Goal: Task Accomplishment & Management: Complete application form

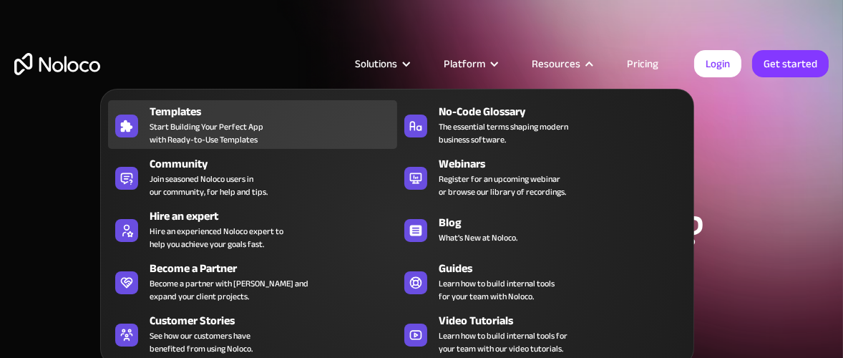
click at [232, 130] on span "Start Building Your Perfect App with Ready-to-Use Templates" at bounding box center [207, 133] width 114 height 26
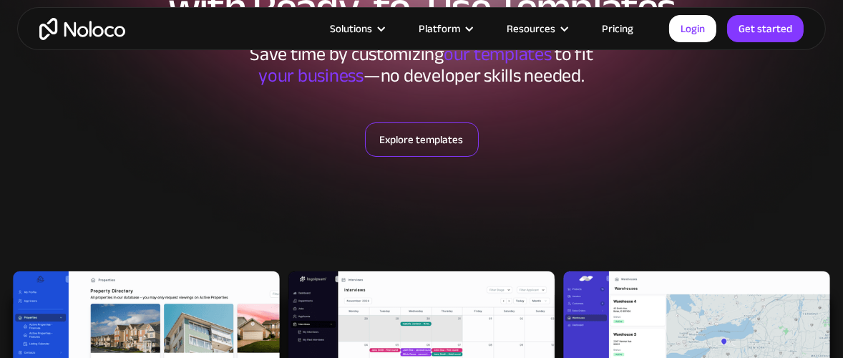
click at [405, 141] on link "Explore templates" at bounding box center [422, 139] width 114 height 34
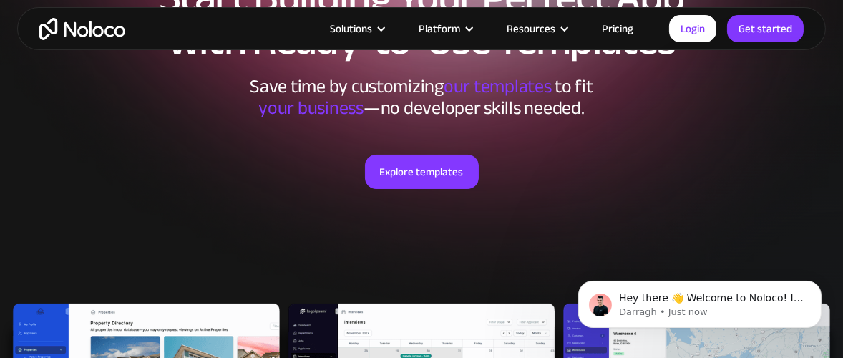
scroll to position [258, 0]
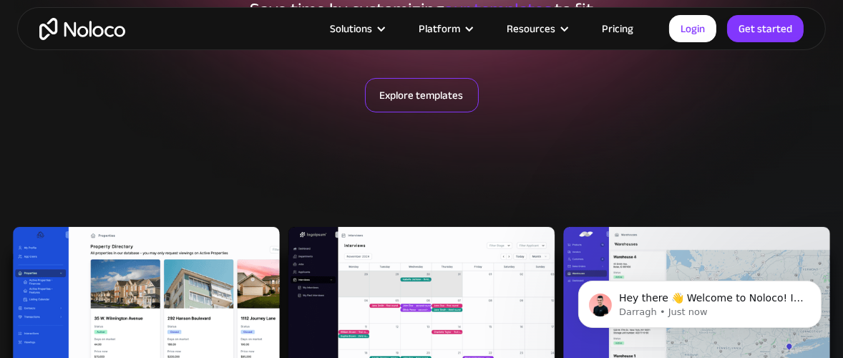
click at [424, 104] on link "Explore templates" at bounding box center [422, 95] width 114 height 34
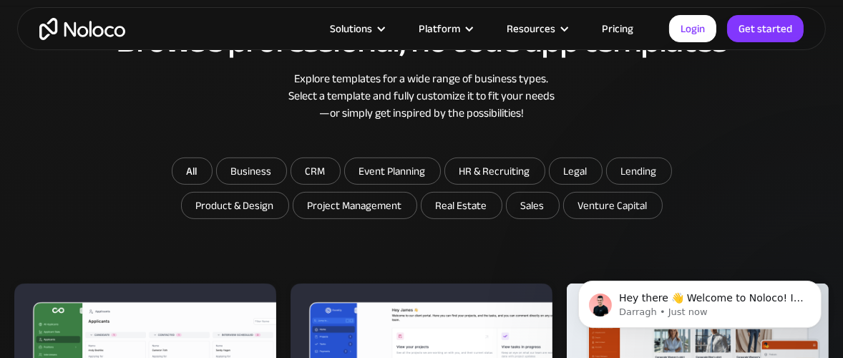
scroll to position [716, 0]
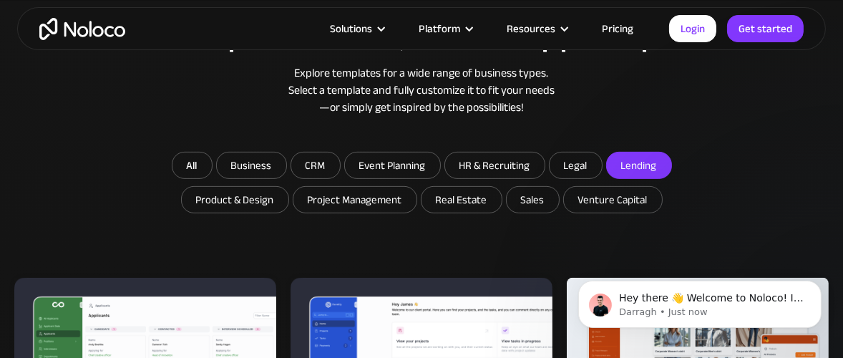
click at [286, 160] on input "Lending" at bounding box center [251, 165] width 69 height 26
checkbox input "true"
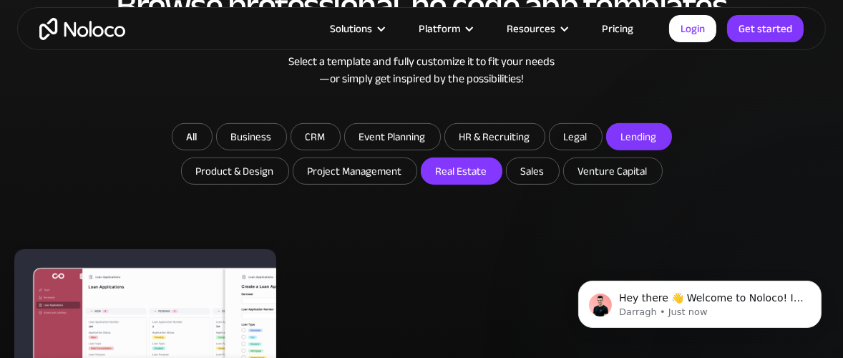
scroll to position [931, 0]
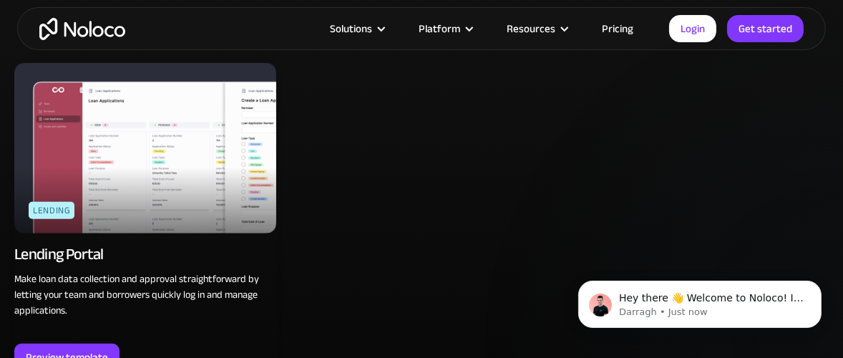
click at [160, 114] on img at bounding box center [145, 148] width 262 height 170
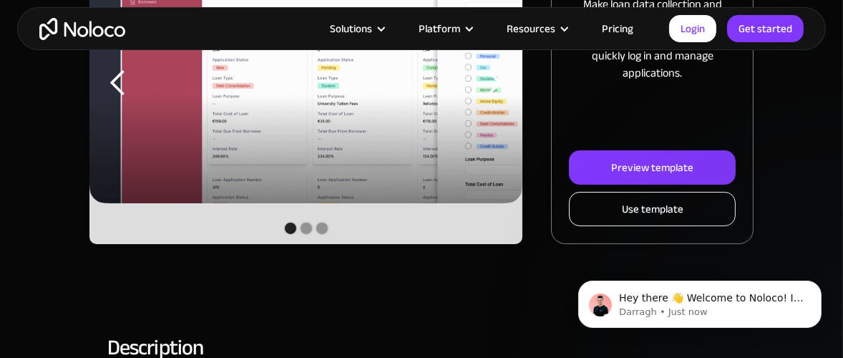
click at [613, 208] on link "Use template" at bounding box center [652, 209] width 167 height 34
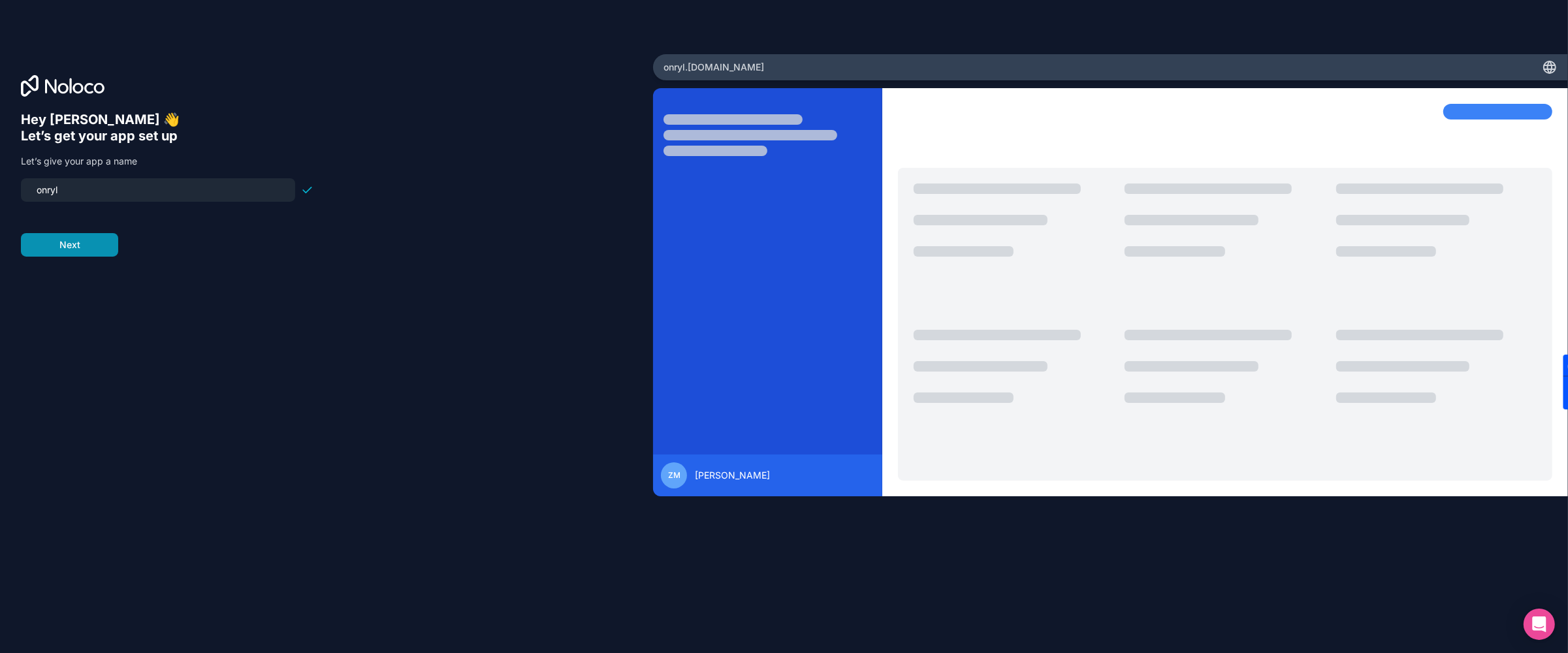
click at [79, 239] on button "Next" at bounding box center [69, 244] width 98 height 24
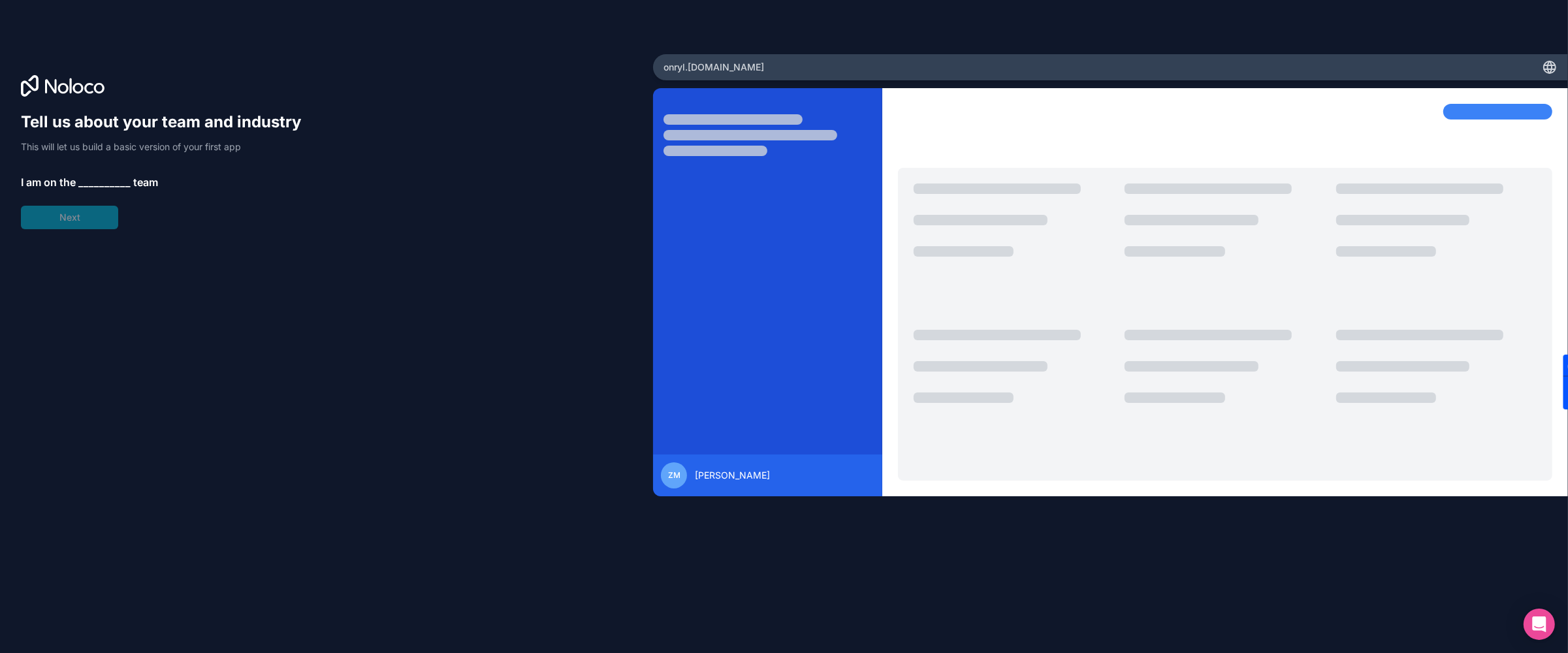
click at [99, 171] on div "Tell us about your team and industry This will let us build a basic version of …" at bounding box center [167, 170] width 293 height 118
click at [98, 175] on span "__________" at bounding box center [104, 181] width 52 height 16
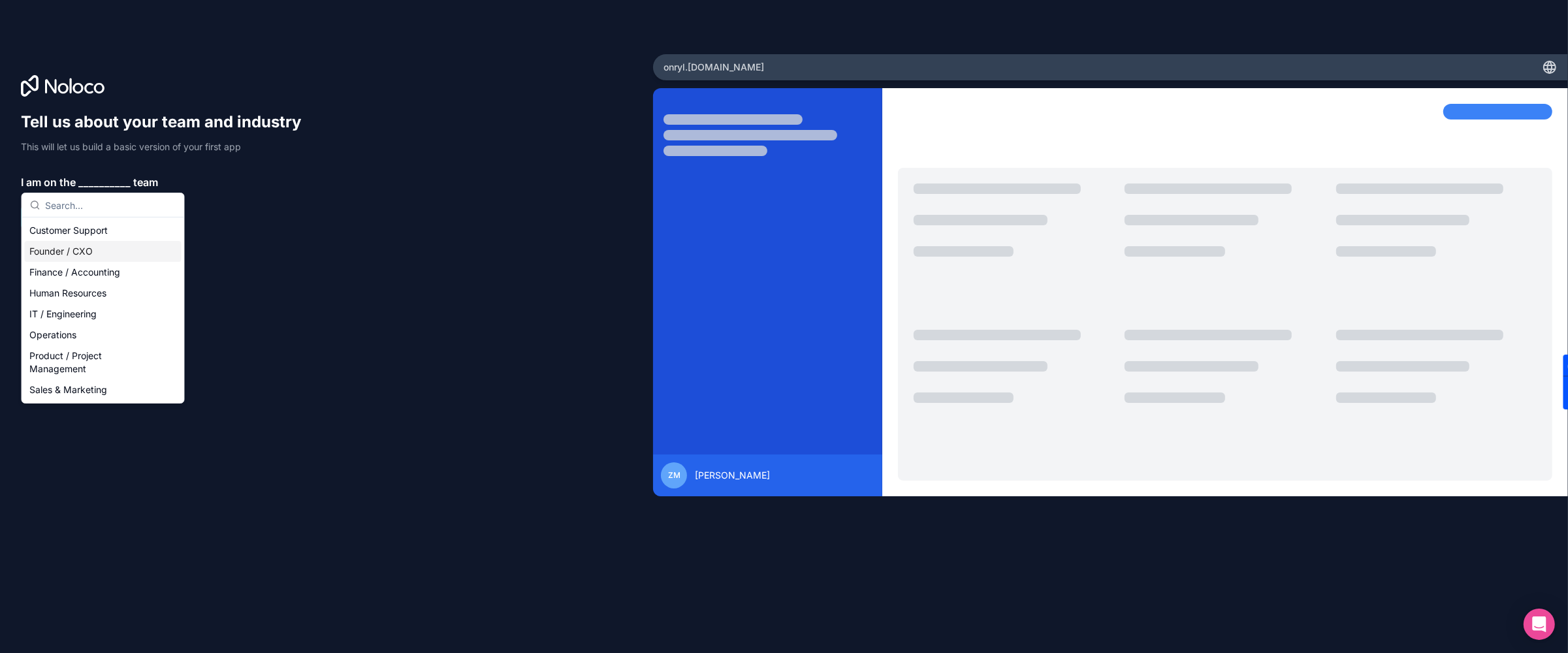
click at [84, 255] on div "Founder / CXO" at bounding box center [103, 251] width 157 height 21
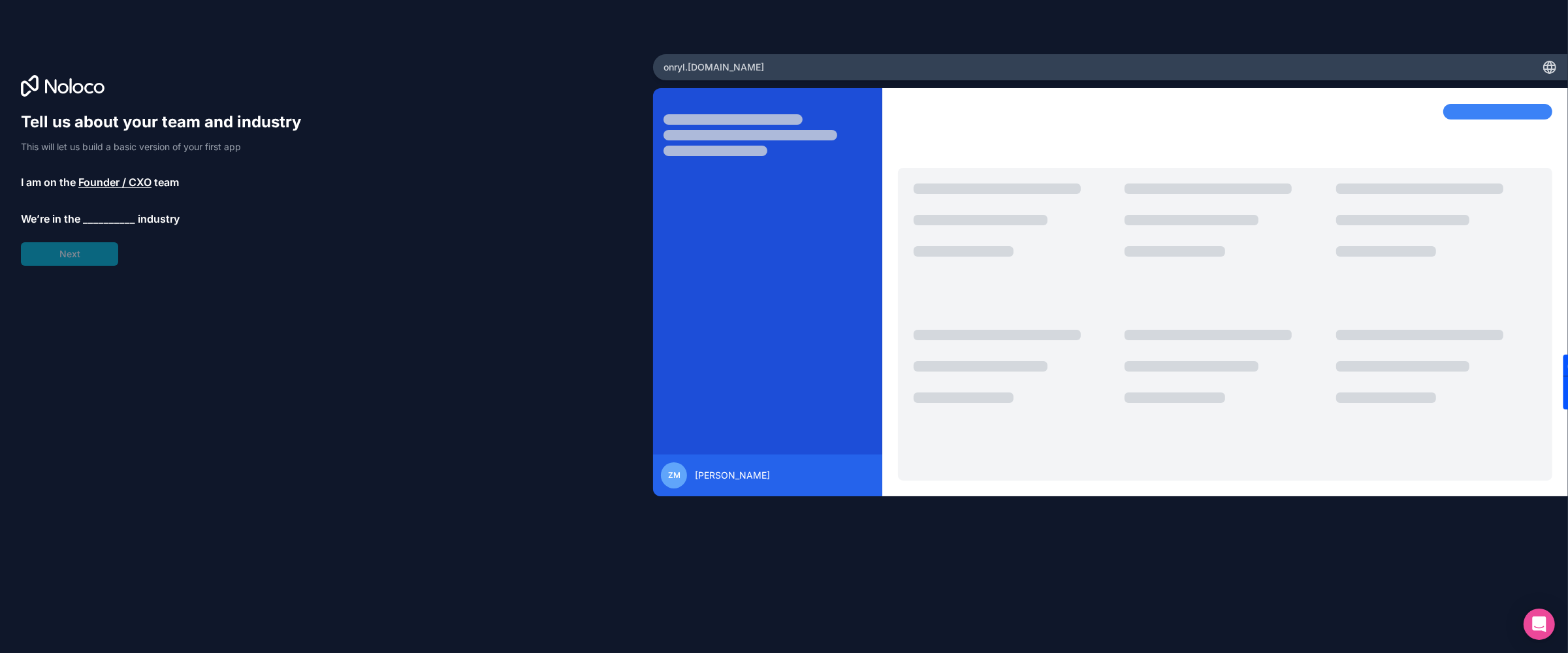
click at [99, 211] on span "__________" at bounding box center [109, 218] width 52 height 16
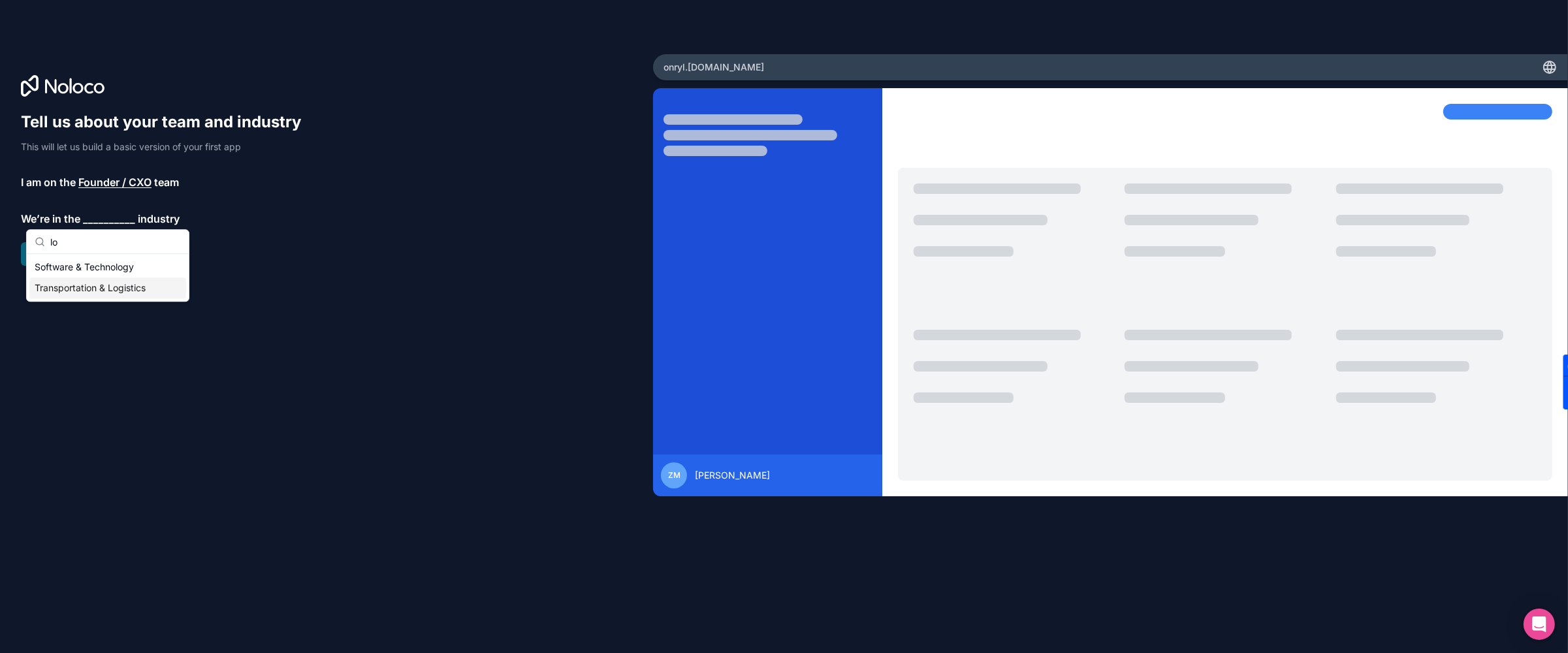
type input "l"
type input "f"
click at [95, 270] on div "Financial Services" at bounding box center [108, 266] width 157 height 21
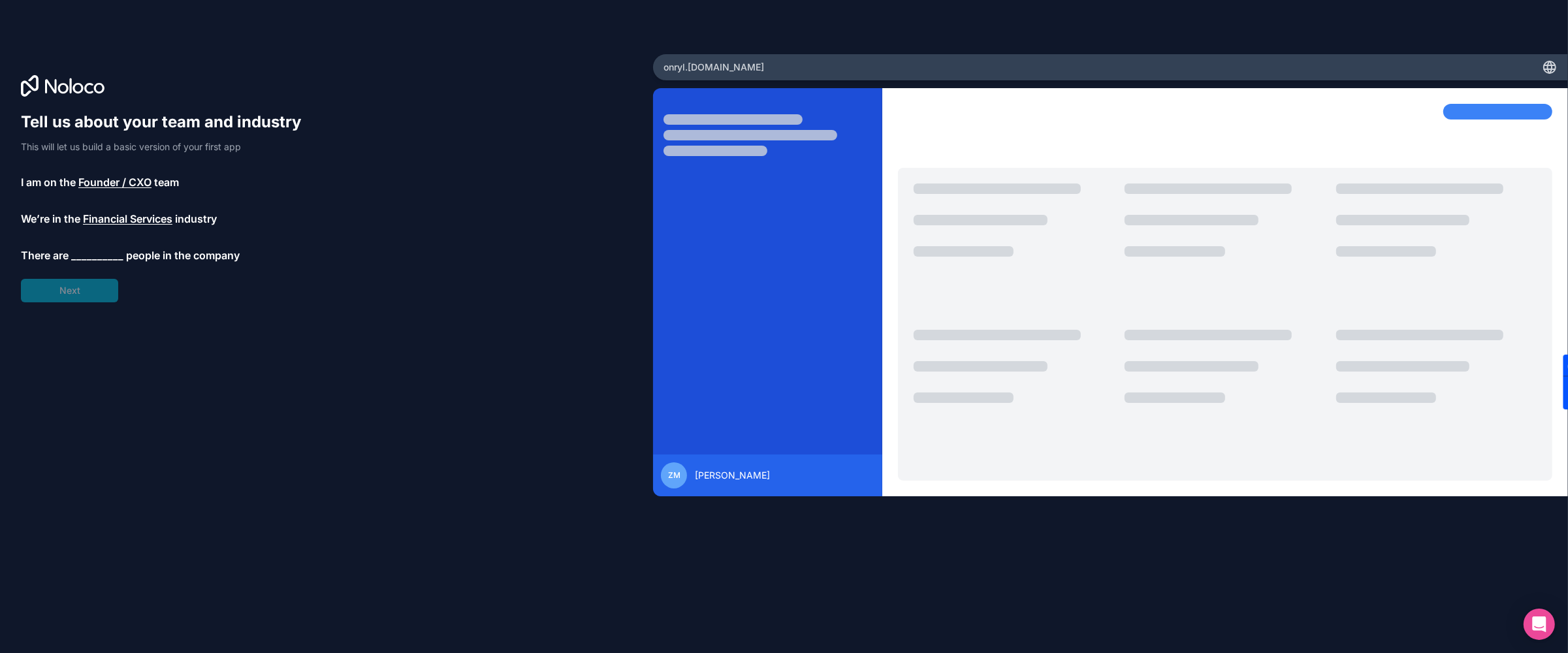
click at [87, 261] on span "__________" at bounding box center [97, 254] width 52 height 16
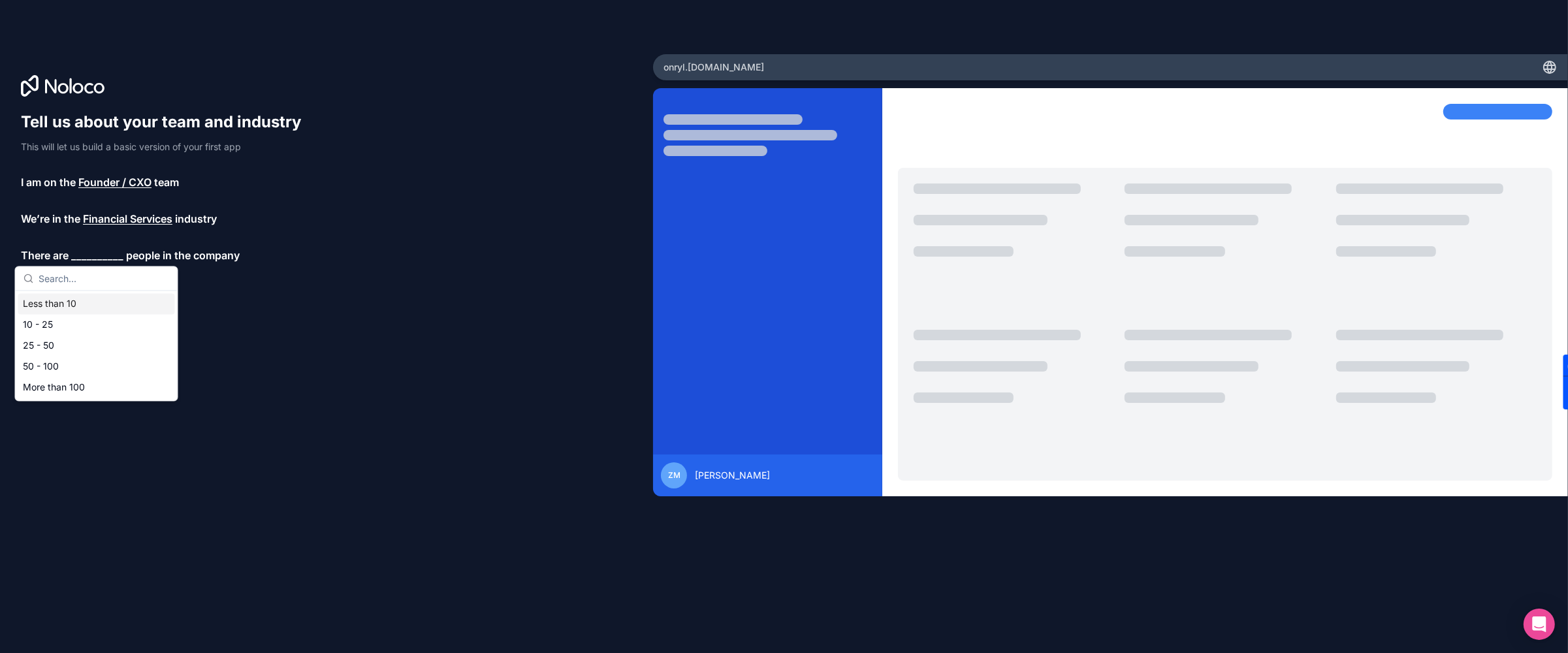
click at [64, 310] on div "Less than 10" at bounding box center [97, 304] width 157 height 21
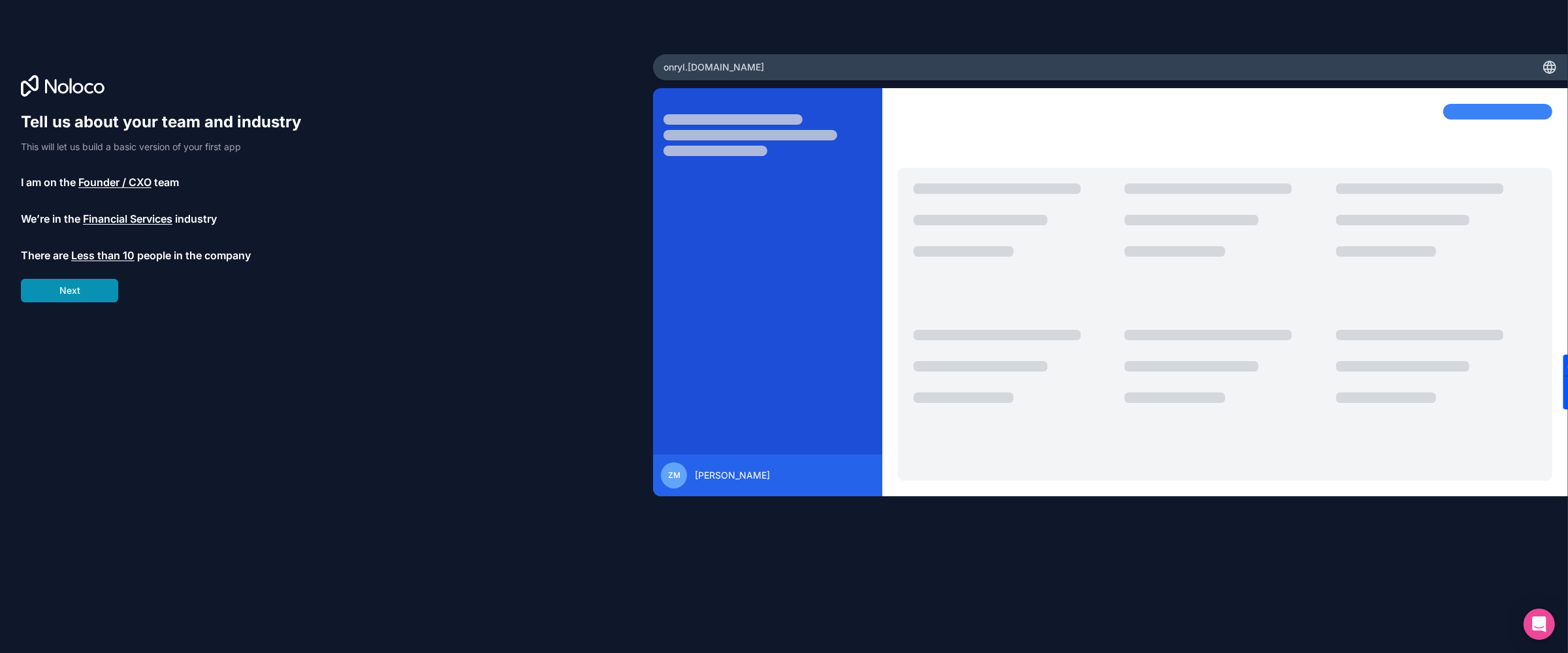
click at [81, 292] on button "Next" at bounding box center [69, 291] width 98 height 24
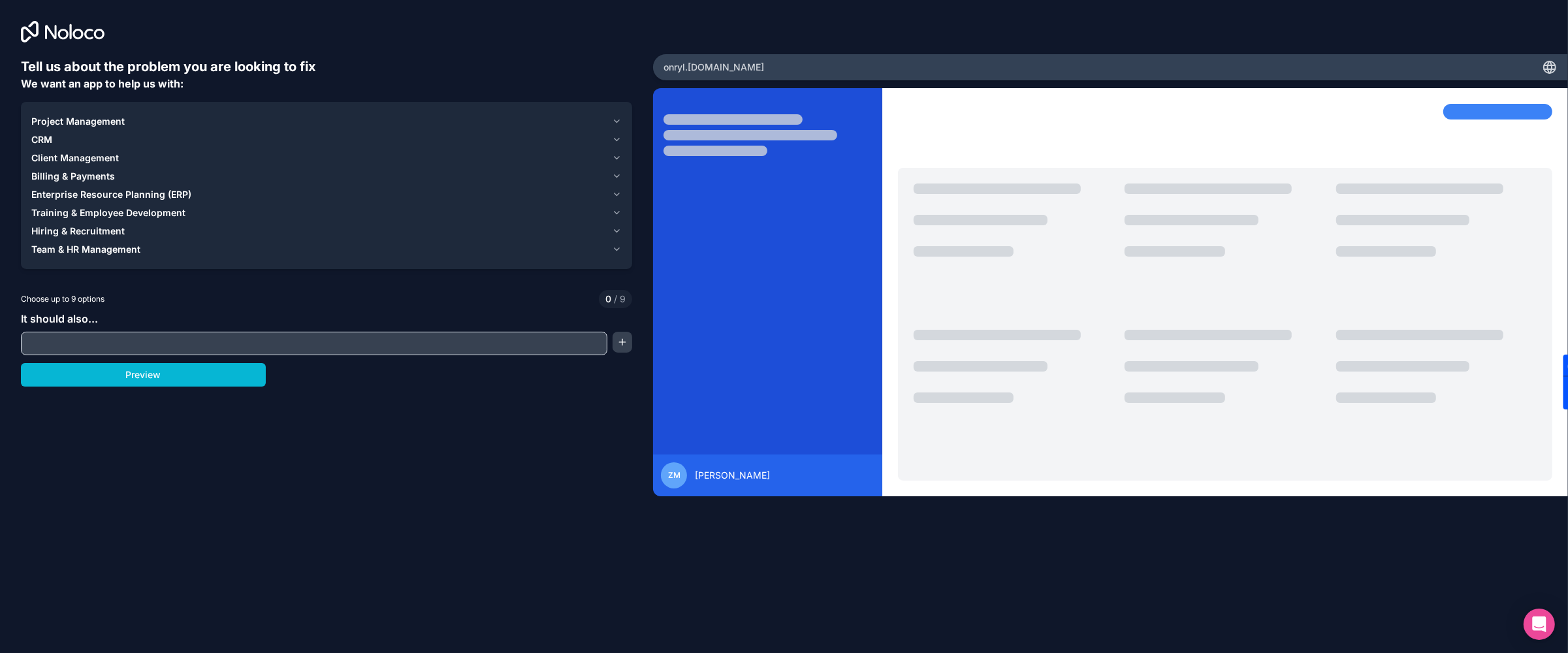
click at [619, 115] on button "Project Management" at bounding box center [326, 121] width 591 height 18
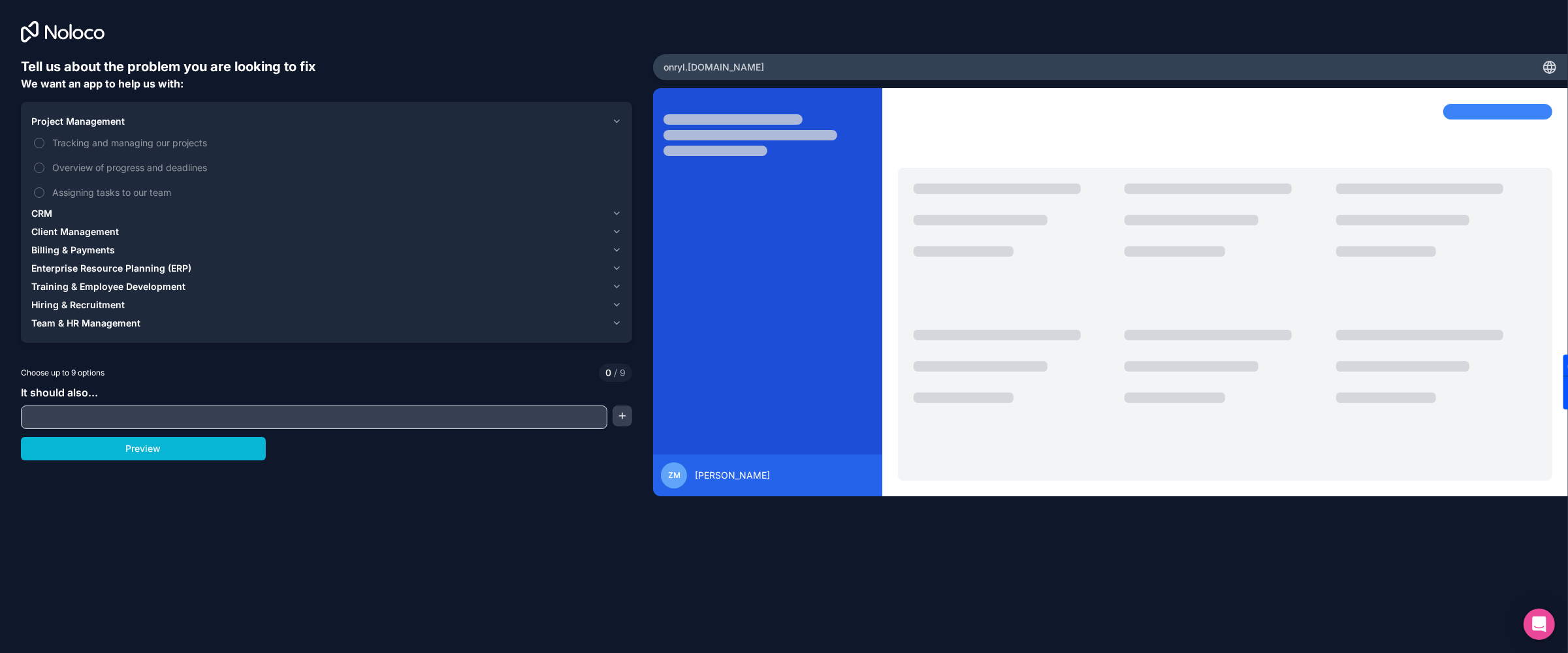
click at [54, 213] on div "CRM" at bounding box center [319, 213] width 575 height 13
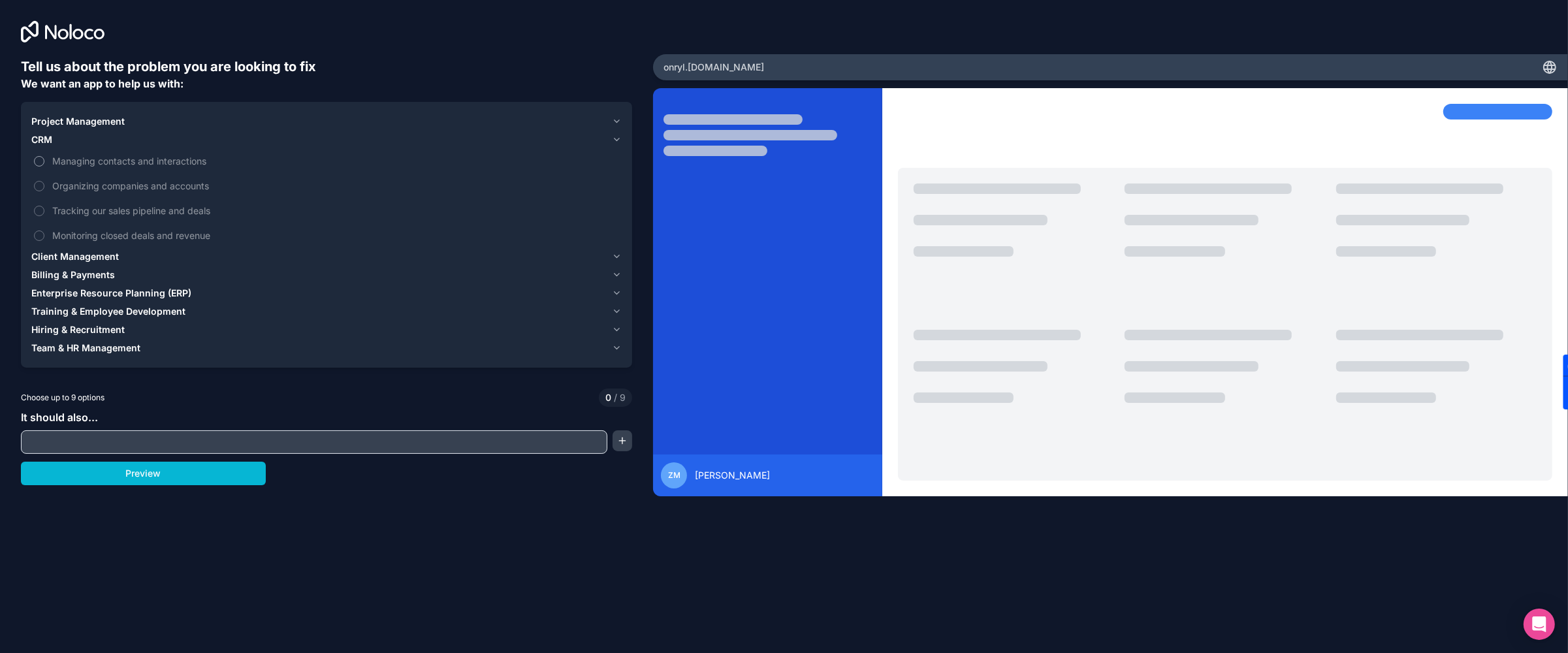
click at [47, 161] on label "Managing contacts and interactions" at bounding box center [326, 161] width 591 height 24
click at [45, 161] on button "Managing contacts and interactions" at bounding box center [38, 161] width 10 height 10
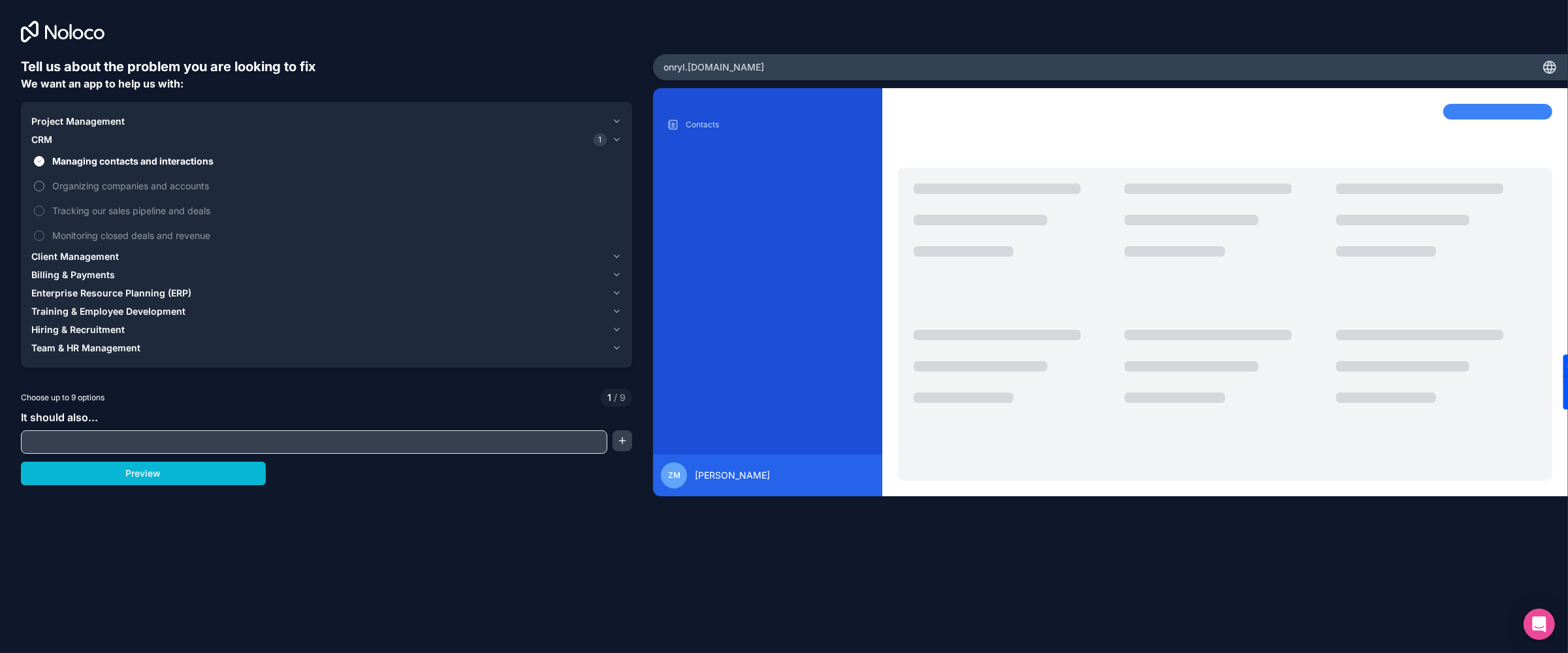
click at [40, 181] on button "Organizing companies and accounts" at bounding box center [38, 185] width 10 height 10
click at [41, 205] on button "Tracking our sales pipeline and deals" at bounding box center [38, 210] width 10 height 10
click at [40, 228] on label "Monitoring closed deals and revenue" at bounding box center [326, 235] width 591 height 24
click at [40, 231] on button "Monitoring closed deals and revenue" at bounding box center [38, 235] width 10 height 10
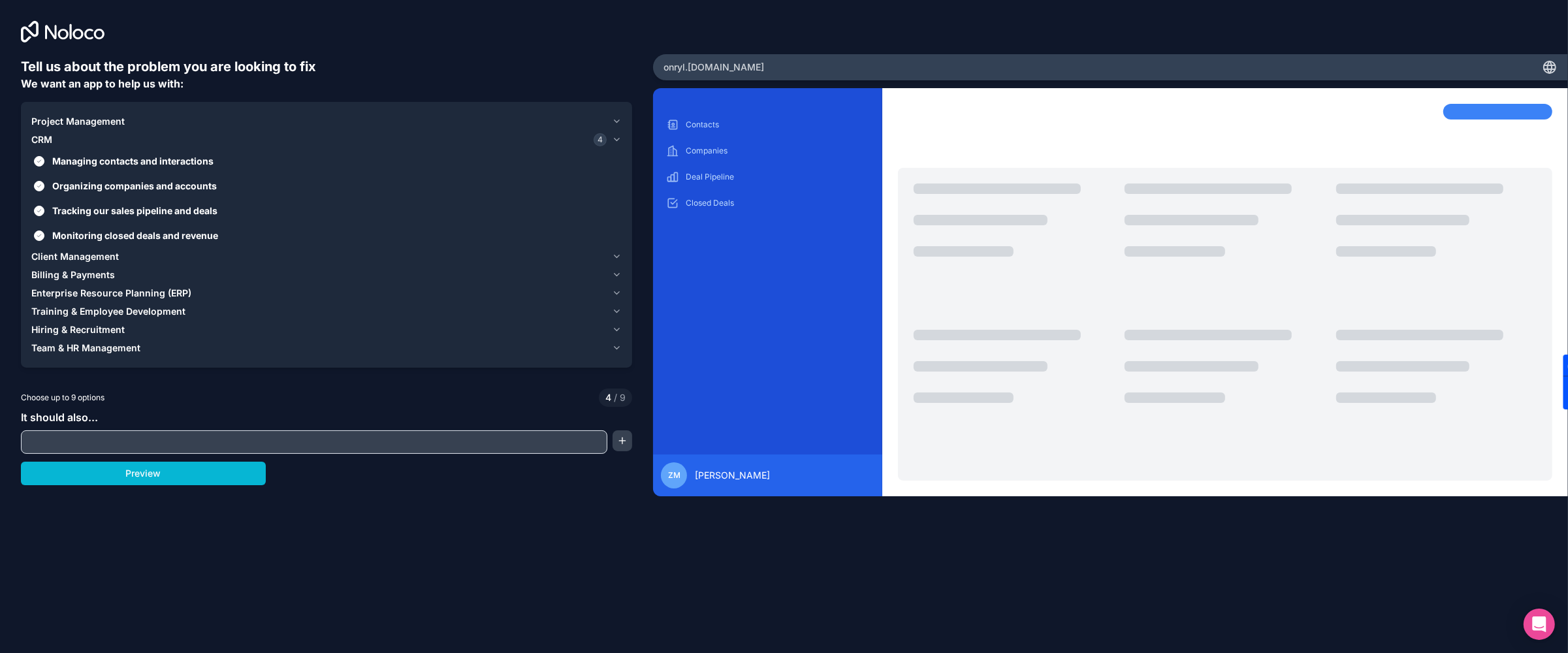
click at [57, 255] on span "Client Management" at bounding box center [75, 256] width 88 height 13
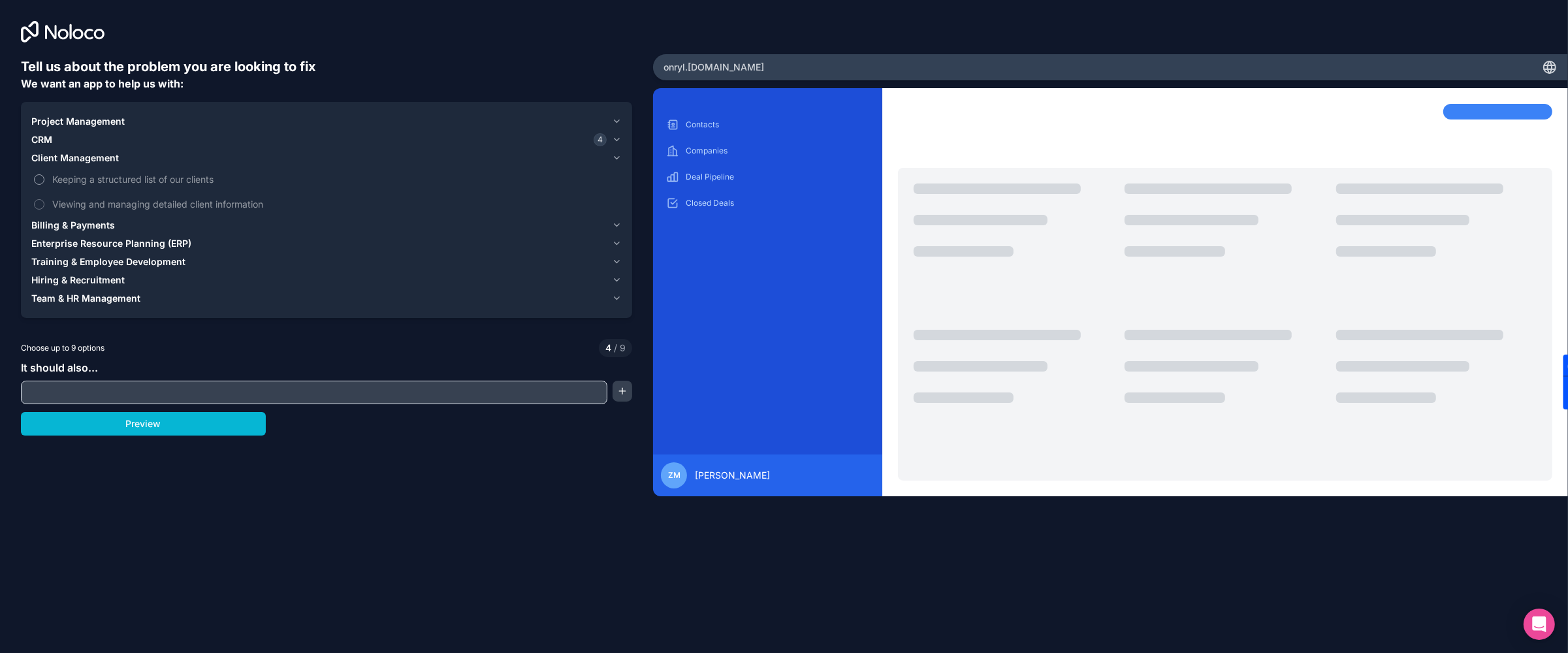
click at [35, 176] on button "Keeping a structured list of our clients" at bounding box center [38, 179] width 10 height 10
click at [41, 199] on button "Viewing and managing detailed client information" at bounding box center [38, 203] width 10 height 10
click at [45, 227] on span "Billing & Payments" at bounding box center [73, 225] width 84 height 13
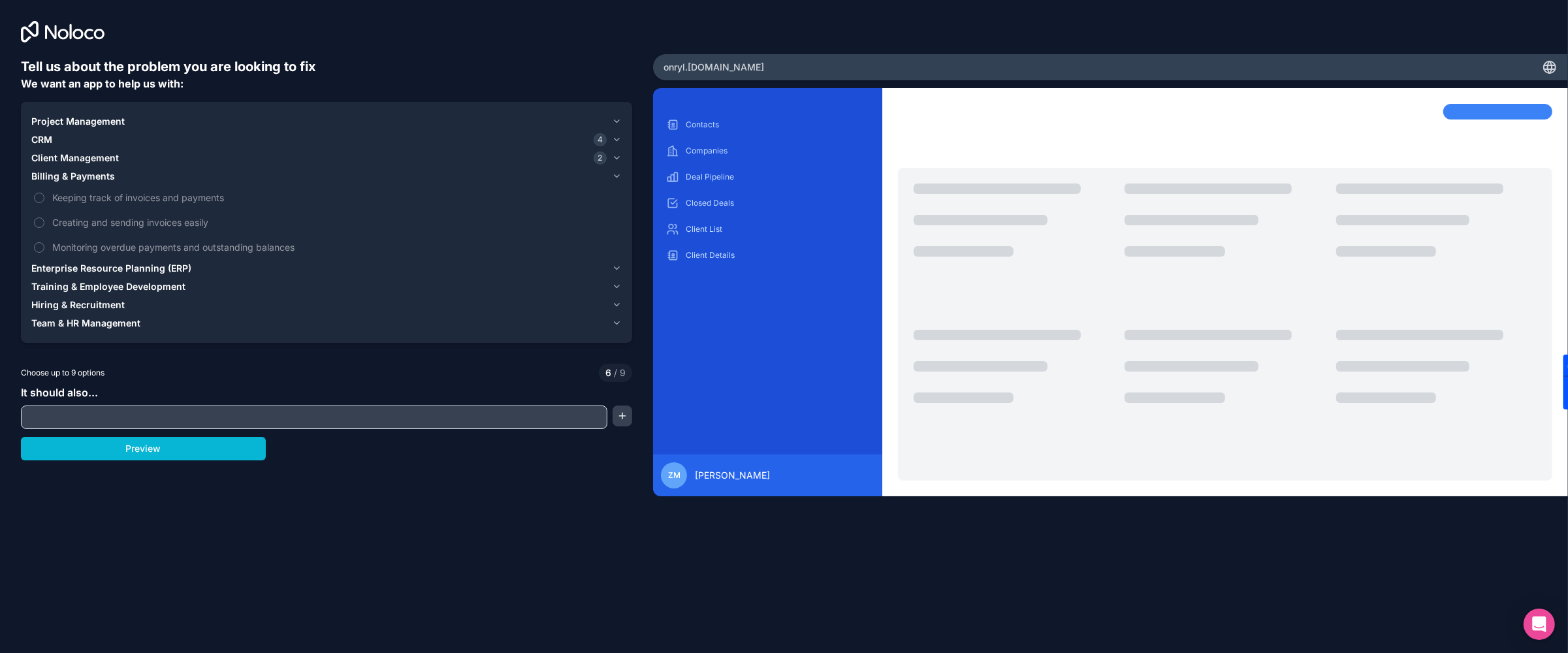
click at [75, 263] on span "Enterprise Resource Planning (ERP)" at bounding box center [110, 268] width 160 height 13
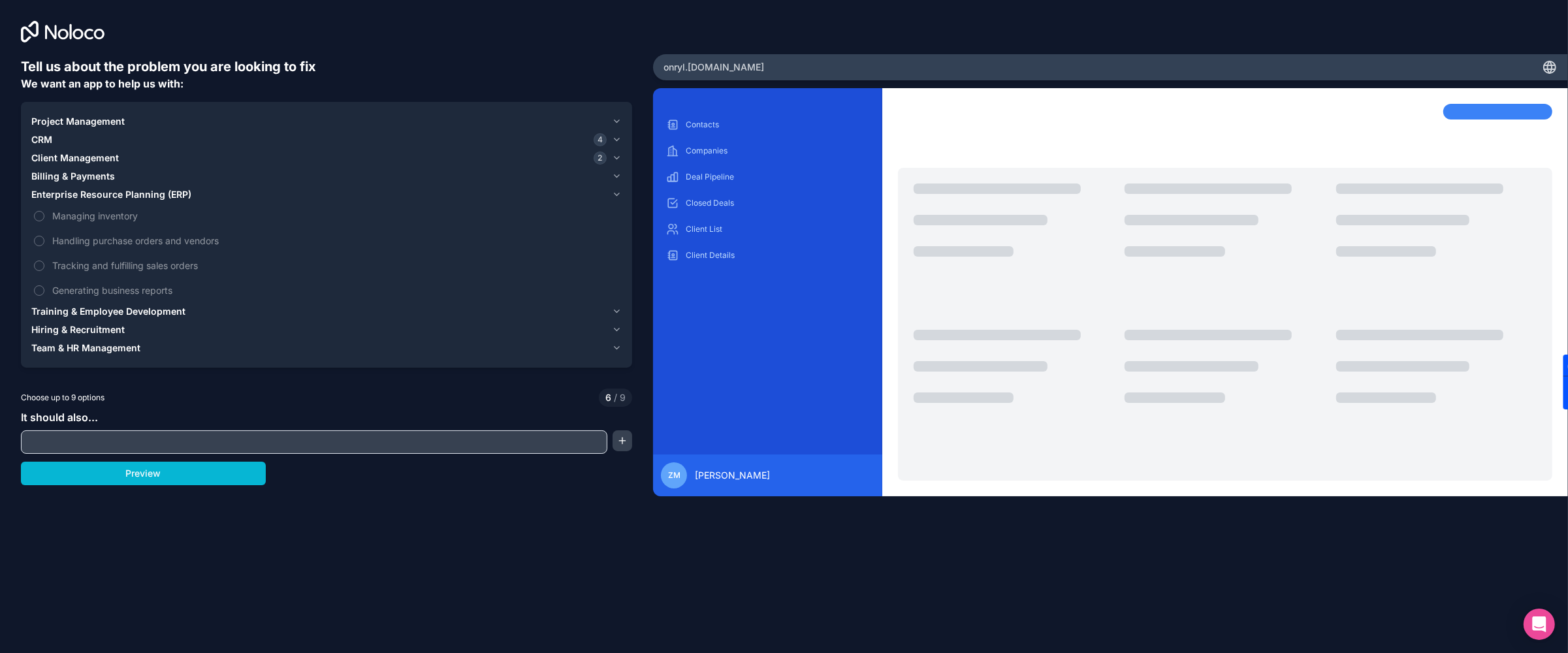
click at [69, 308] on span "Training & Employee Development" at bounding box center [108, 311] width 154 height 13
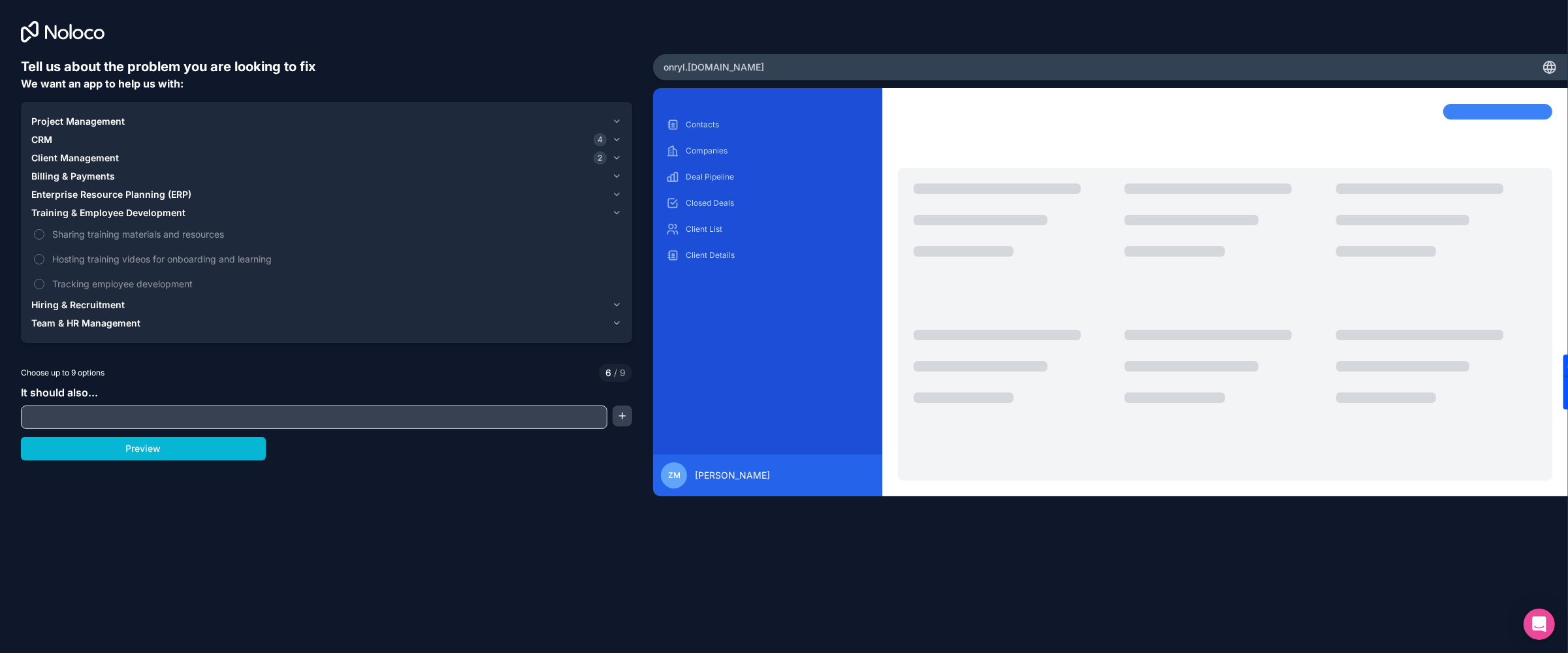
click at [69, 308] on span "Hiring & Recruitment" at bounding box center [78, 305] width 93 height 13
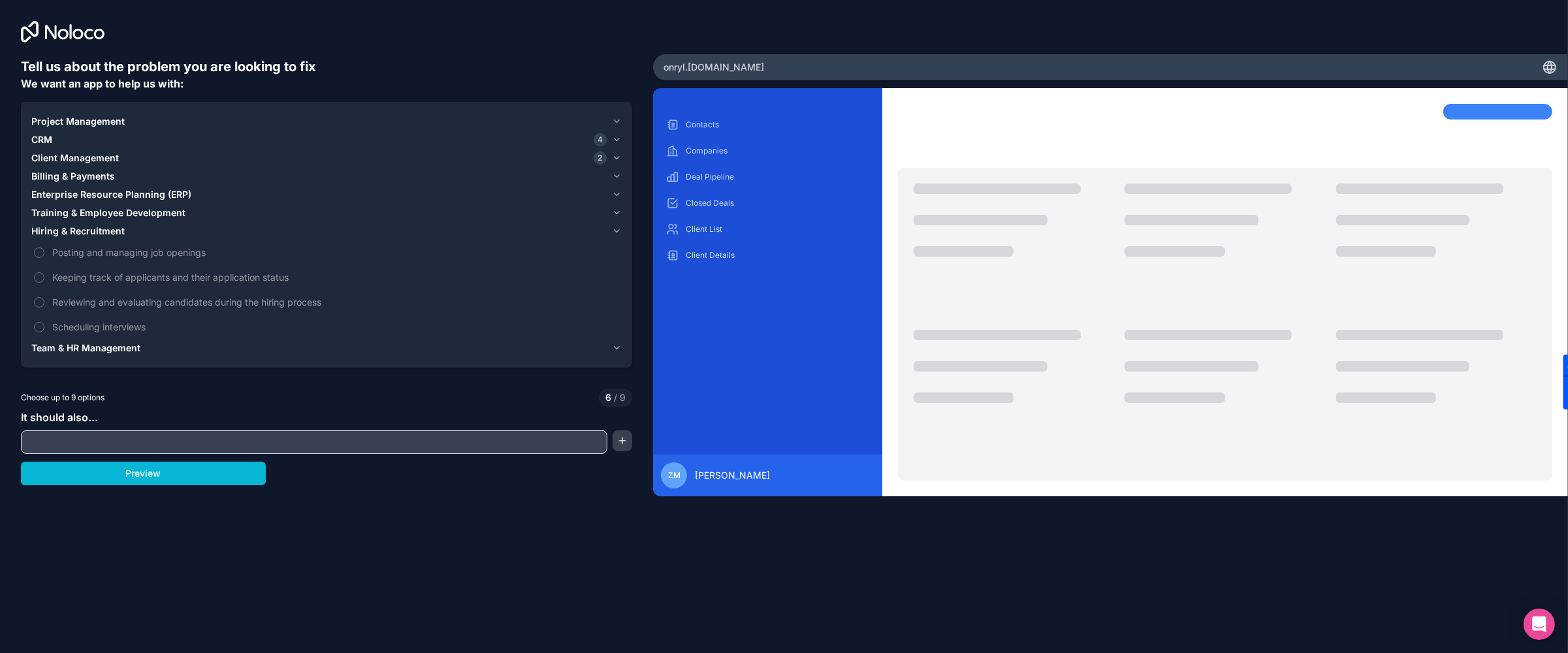
click at [61, 326] on span "Team & HR Management" at bounding box center [85, 347] width 109 height 13
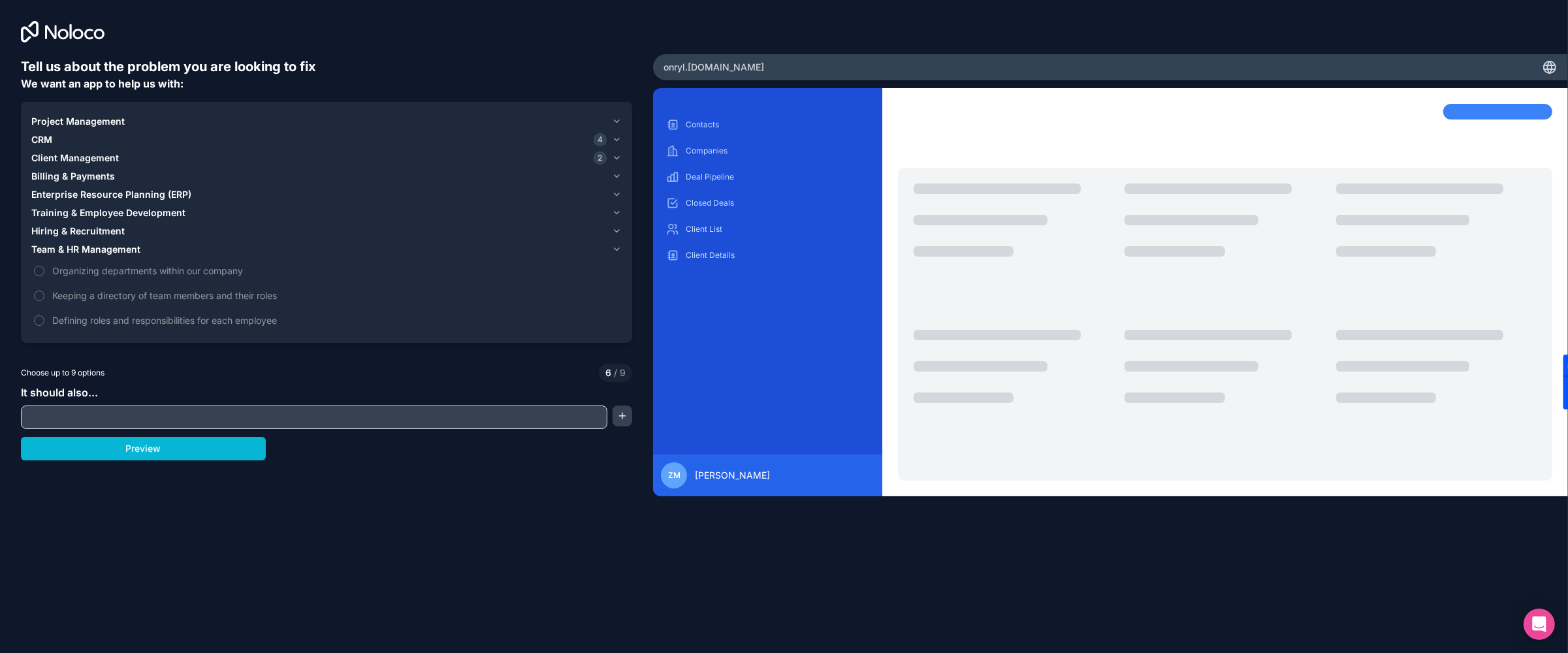
click at [279, 326] on input "text" at bounding box center [313, 417] width 580 height 18
click at [626, 326] on button "button" at bounding box center [622, 415] width 20 height 21
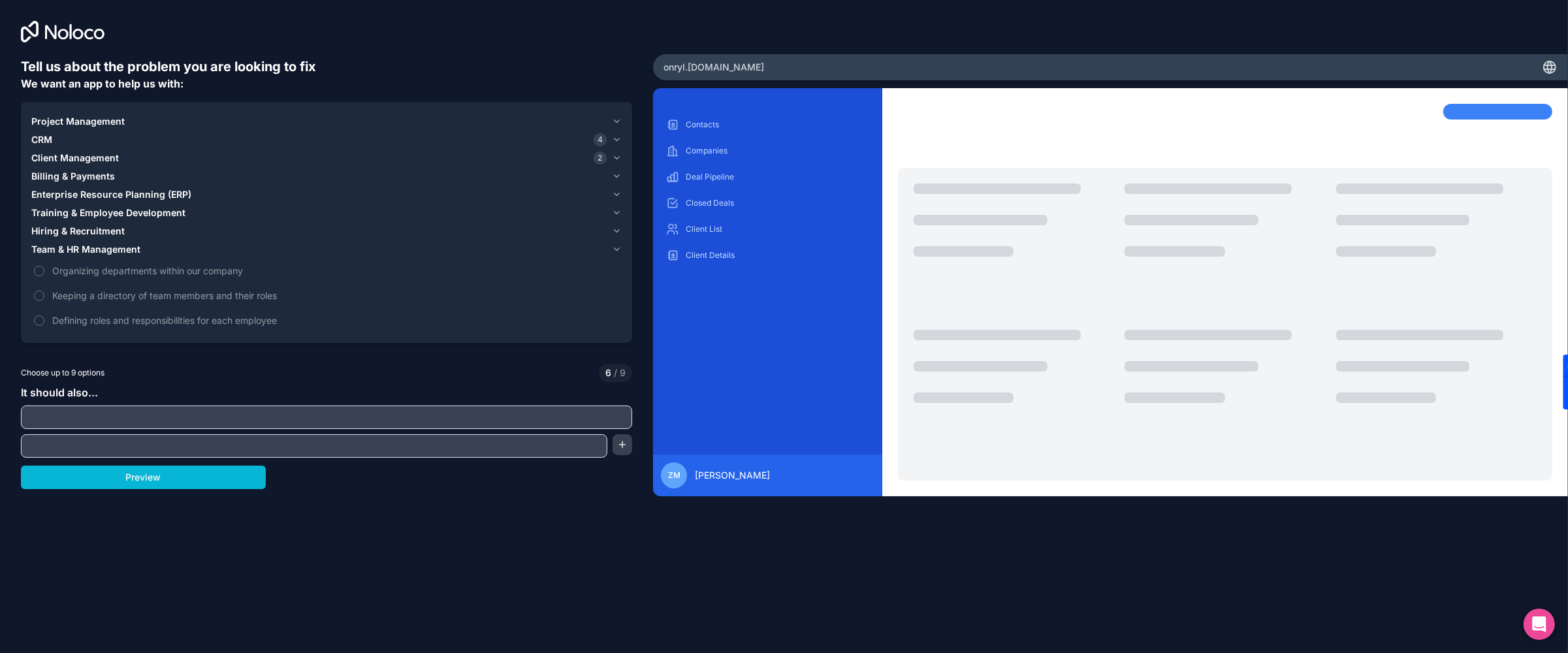
click at [578, 326] on input "text" at bounding box center [313, 446] width 580 height 18
click at [323, 326] on div "Preview" at bounding box center [327, 477] width 612 height 24
click at [629, 326] on button "button" at bounding box center [622, 444] width 20 height 21
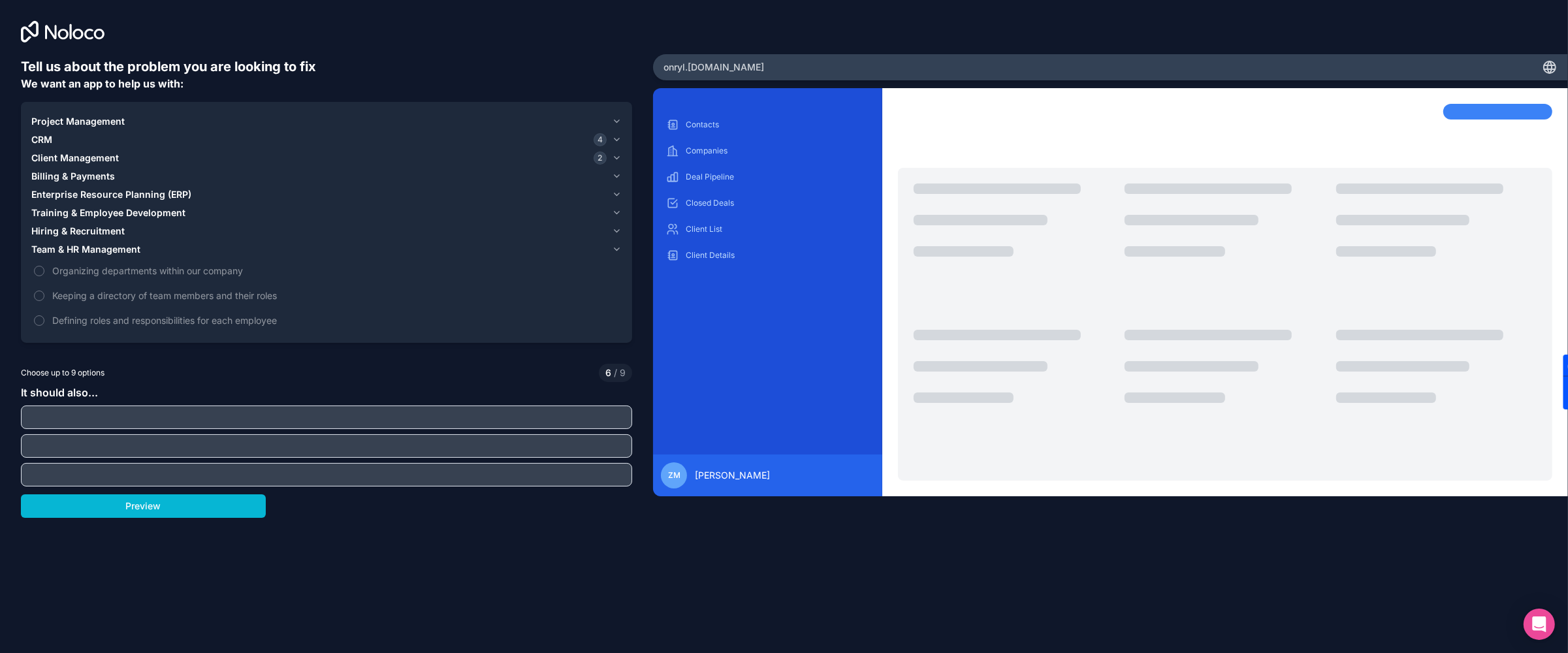
click at [119, 326] on input "text" at bounding box center [326, 474] width 605 height 18
click at [84, 326] on div "It should also..." at bounding box center [327, 435] width 612 height 102
click at [68, 326] on input "text" at bounding box center [326, 417] width 605 height 18
drag, startPoint x: 246, startPoint y: 382, endPoint x: 220, endPoint y: 389, distance: 26.9
click at [236, 326] on div "Tell us about the problem you are looking to fix We want an app to help us with…" at bounding box center [327, 290] width 612 height 465
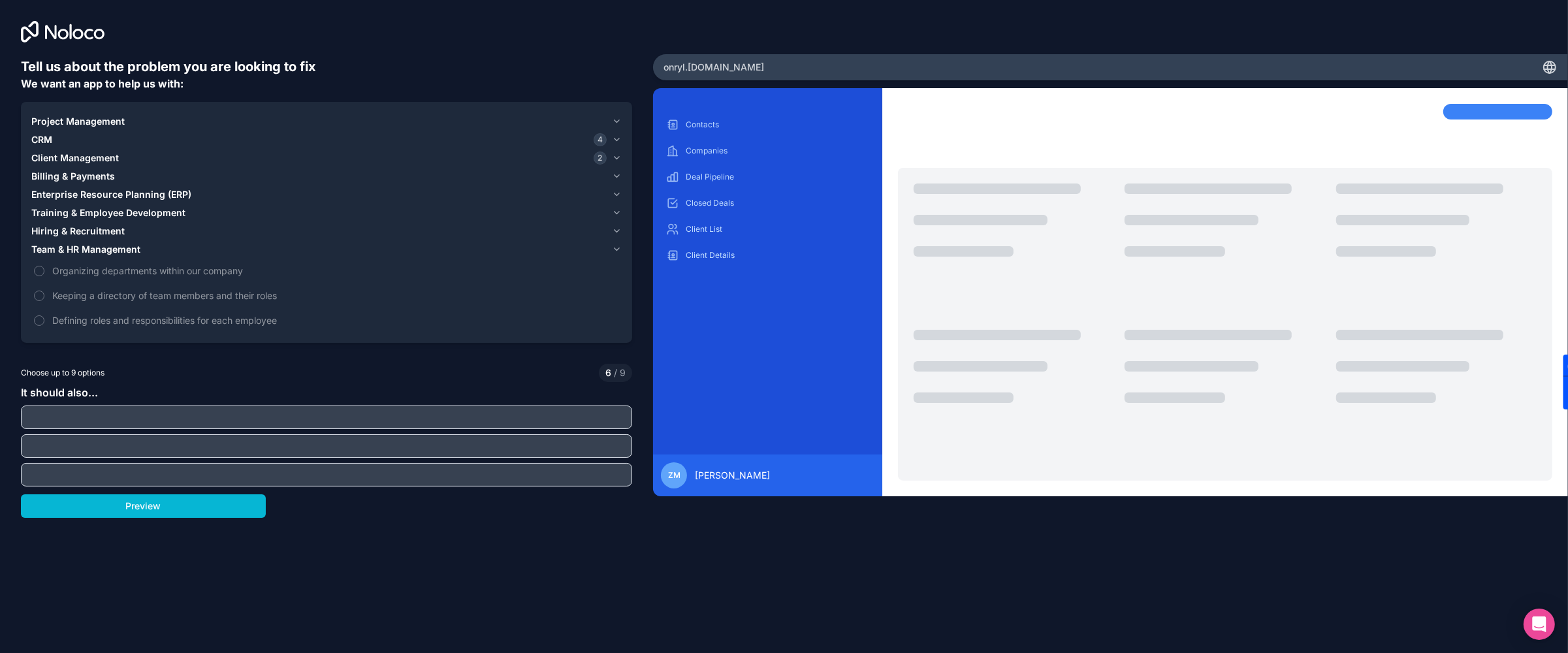
click at [184, 326] on div at bounding box center [327, 417] width 612 height 24
click at [171, 326] on input "text" at bounding box center [326, 417] width 605 height 18
paste input "Every time you submit a deal, a submission is automatically added on the deal p…"
type input "Every time you submit a deal, a submission is automatically added on the deal p…"
click at [165, 326] on input "text" at bounding box center [326, 446] width 605 height 18
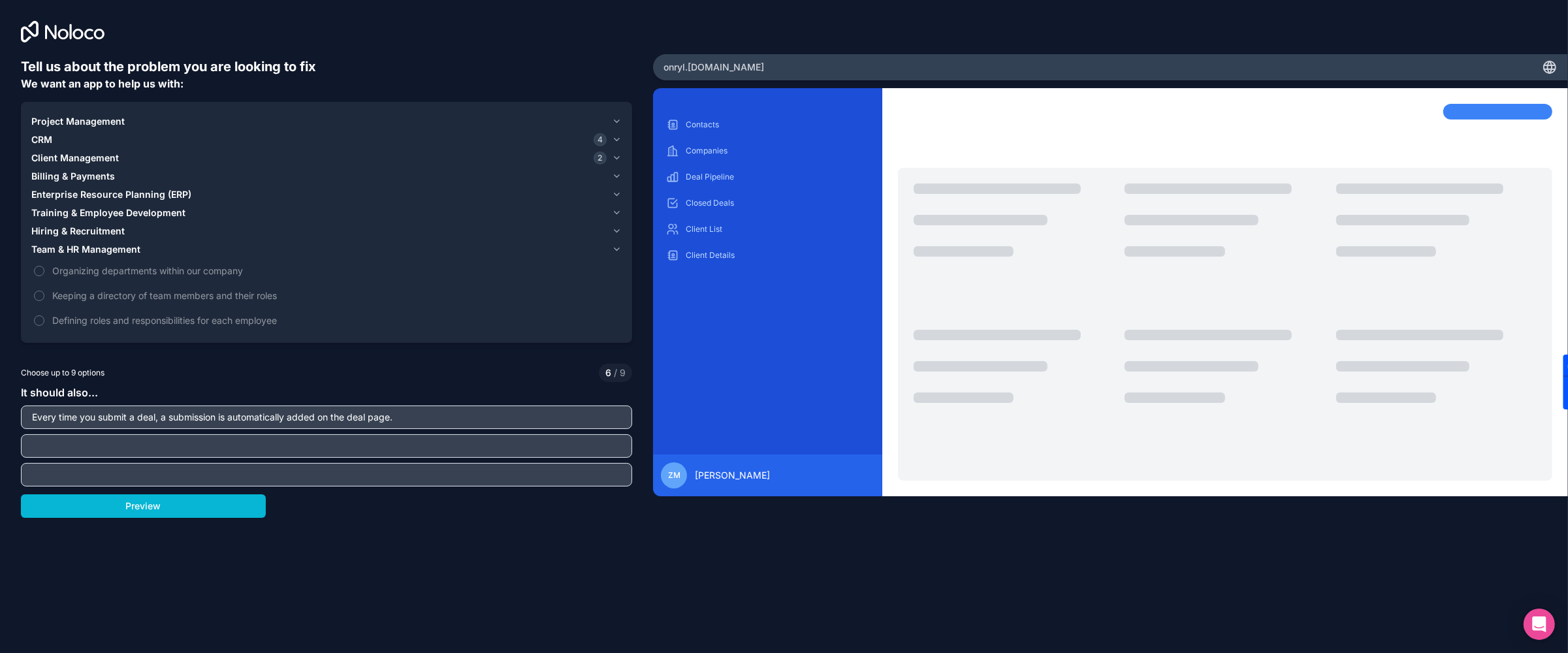
paste input "If you choose, we'll set up custom filters to show which of your lenders are th…"
type input "If you choose, we'll set up custom filters to show which of your lenders are th…"
click at [146, 326] on div at bounding box center [327, 474] width 612 height 24
click at [144, 326] on input "text" at bounding box center [326, 474] width 605 height 18
paste input "Gain insight into how you're doing with dynamic charts. The dashboard offers a …"
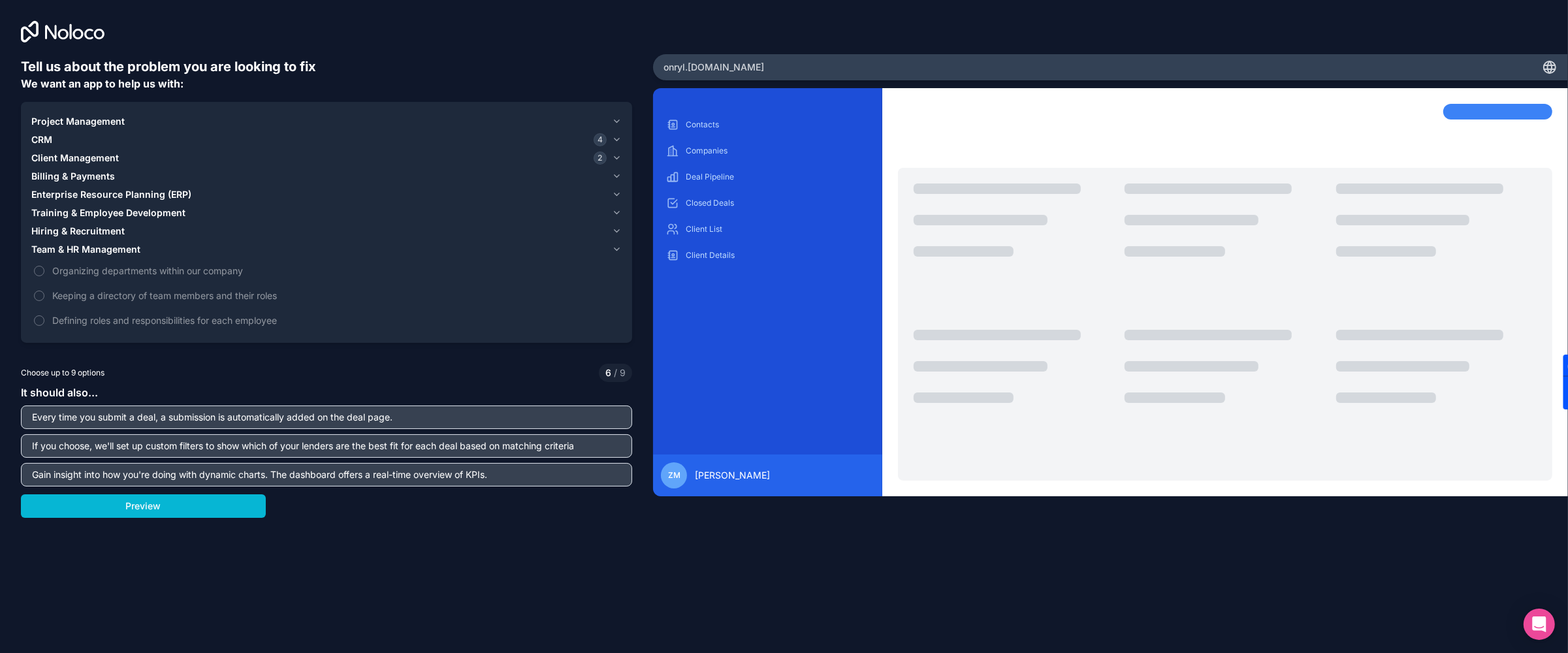
click at [626, 326] on div "6 / 9" at bounding box center [615, 373] width 33 height 18
click at [84, 326] on div "It should also... Every time you submit a deal, a submission is automatically a…" at bounding box center [327, 435] width 612 height 102
click at [619, 326] on span "/ 9" at bounding box center [619, 372] width 15 height 13
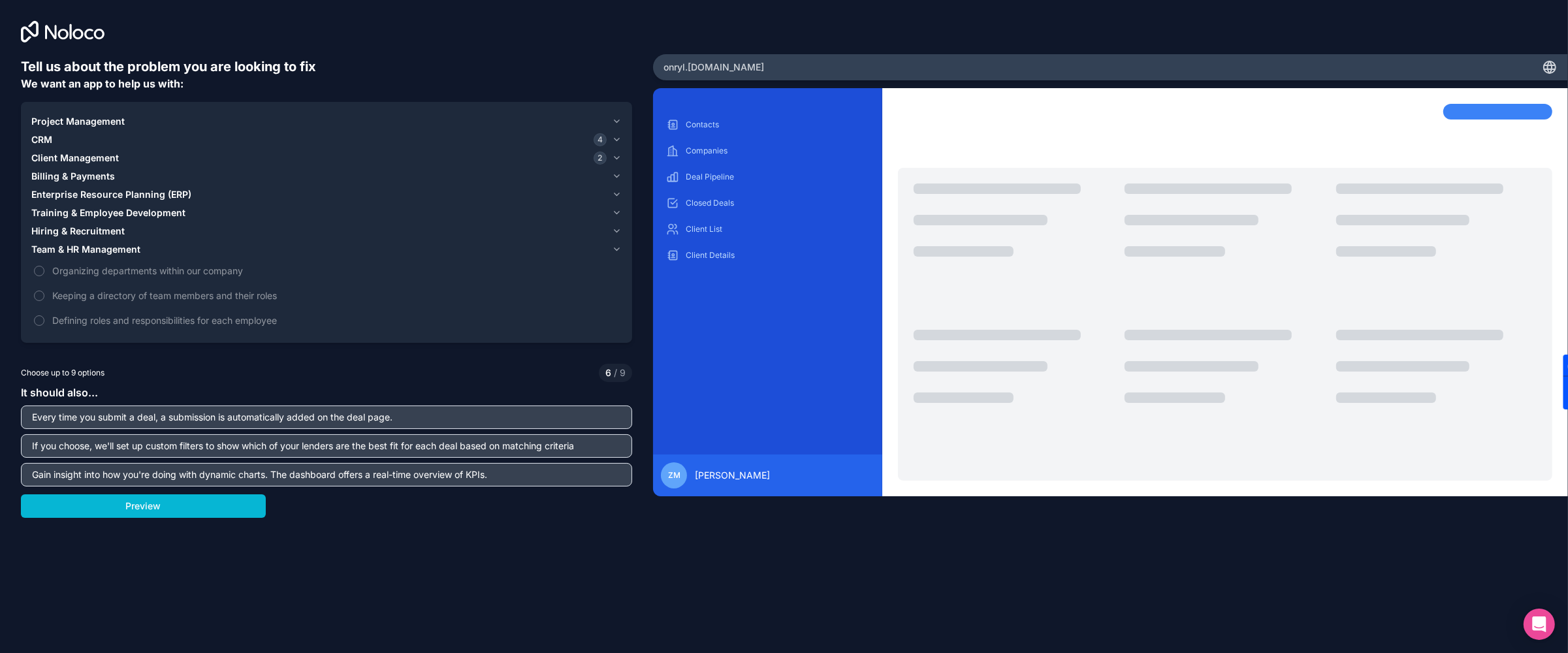
drag, startPoint x: 486, startPoint y: 470, endPoint x: 25, endPoint y: 477, distance: 461.1
click at [25, 326] on input "Gain insight into how you're doing with dynamic charts. The dashboard offers a …" at bounding box center [326, 474] width 605 height 18
type input "parse lender email replies and update deal status"
click at [92, 326] on div "Tell us about the problem you are looking to fix We want an app to help us with…" at bounding box center [327, 290] width 612 height 465
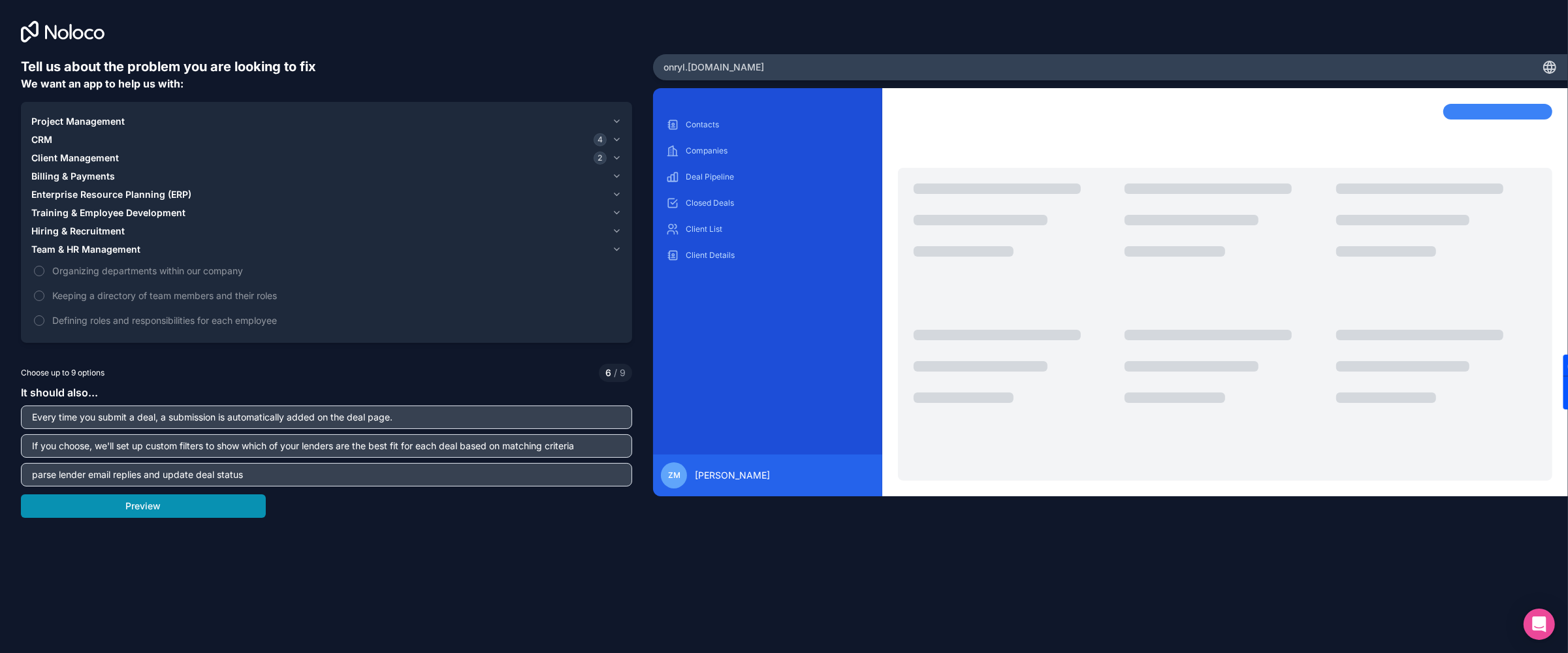
click at [103, 326] on button "Preview" at bounding box center [143, 506] width 245 height 24
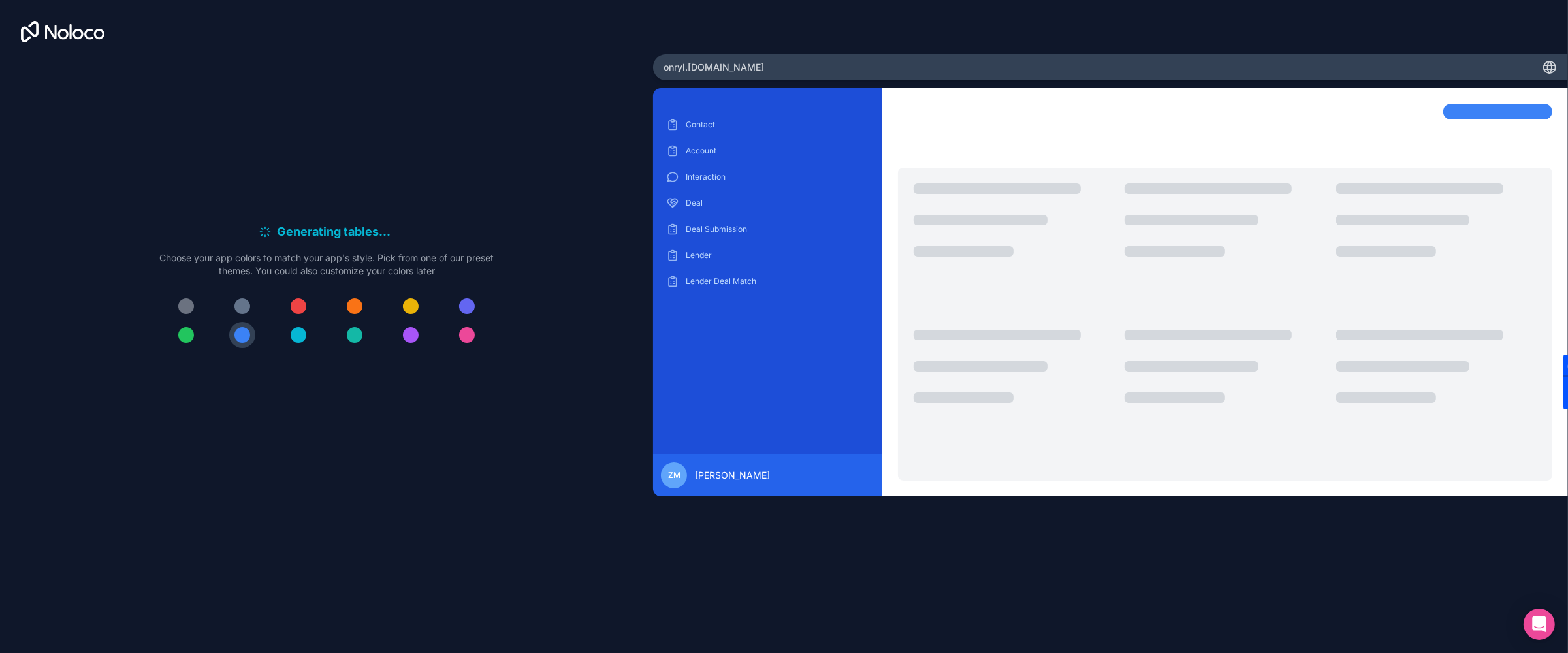
drag, startPoint x: 612, startPoint y: 281, endPoint x: 805, endPoint y: 419, distance: 237.3
click at [683, 326] on div "Generating tables . . . Meanwhile, let's personalize it! Choose your app colors…" at bounding box center [784, 326] width 1568 height 653
click at [450, 125] on div "Generating tables . . . Meanwhile, let's personalize it! Choose your app colors…" at bounding box center [327, 290] width 612 height 465
drag, startPoint x: 295, startPoint y: 254, endPoint x: 381, endPoint y: 290, distance: 93.2
click at [381, 290] on div "Generating sample data . . . Meanwhile, let's personalize it! Choose your app c…" at bounding box center [327, 290] width 334 height 136
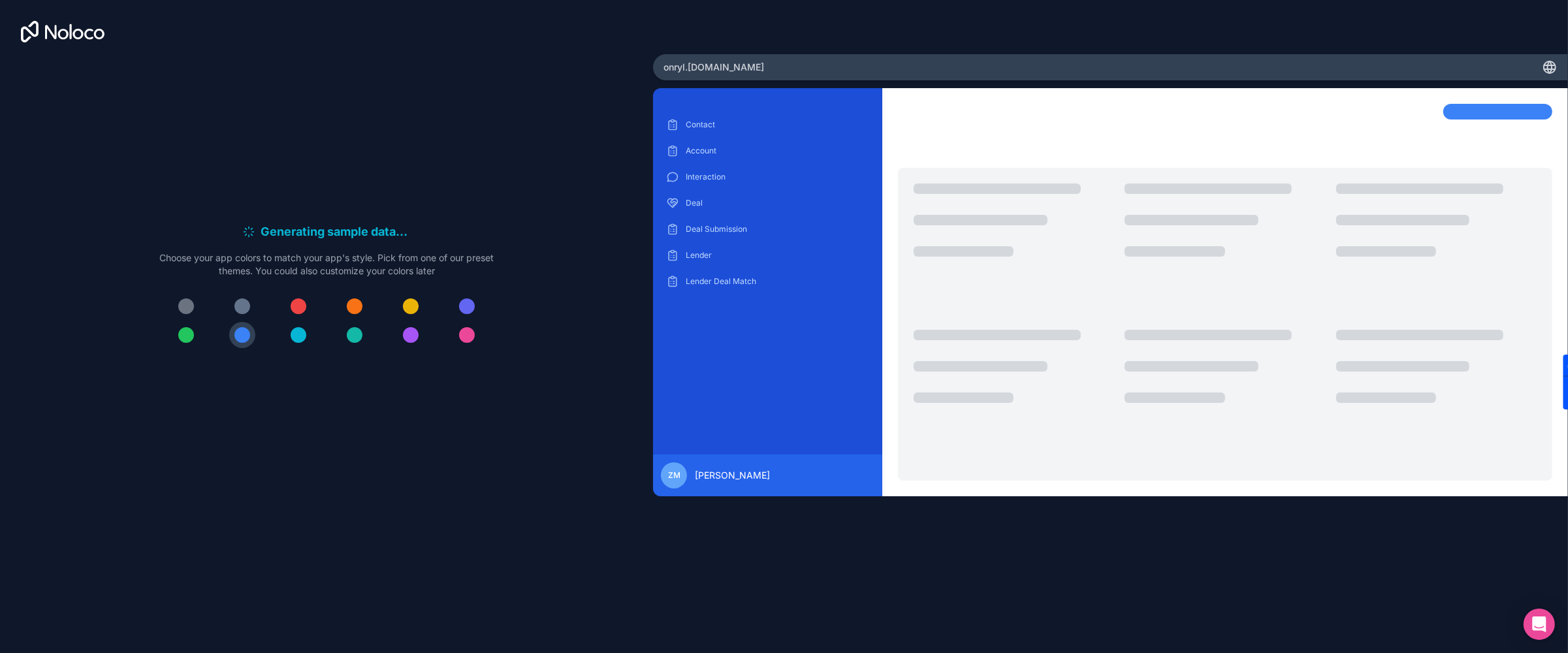
click at [515, 221] on div "Generating sample data . . . Meanwhile, let's personalize it! Choose your app c…" at bounding box center [327, 290] width 612 height 465
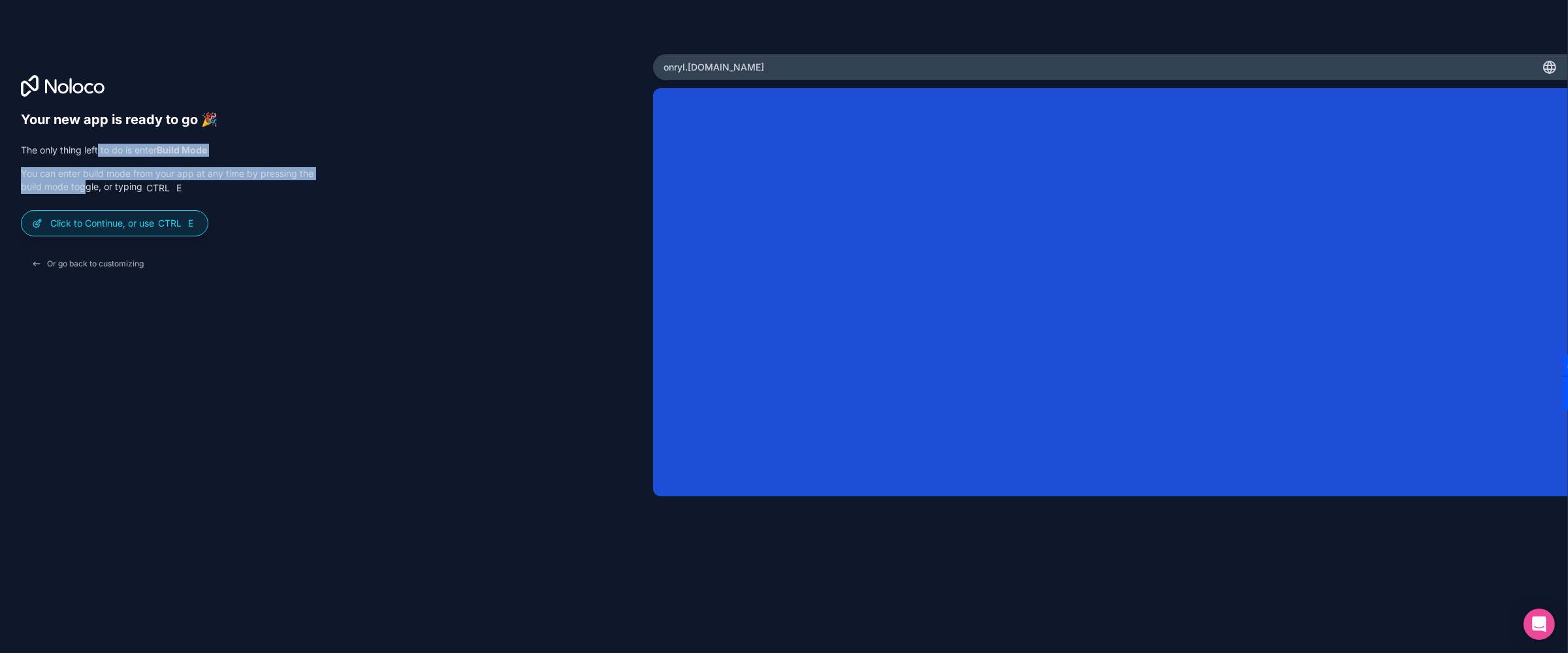
drag, startPoint x: 98, startPoint y: 144, endPoint x: 104, endPoint y: 185, distance: 41.4
click at [104, 185] on div "The only thing left to do is enter Build Mode You can enter build mode from you…" at bounding box center [167, 168] width 293 height 50
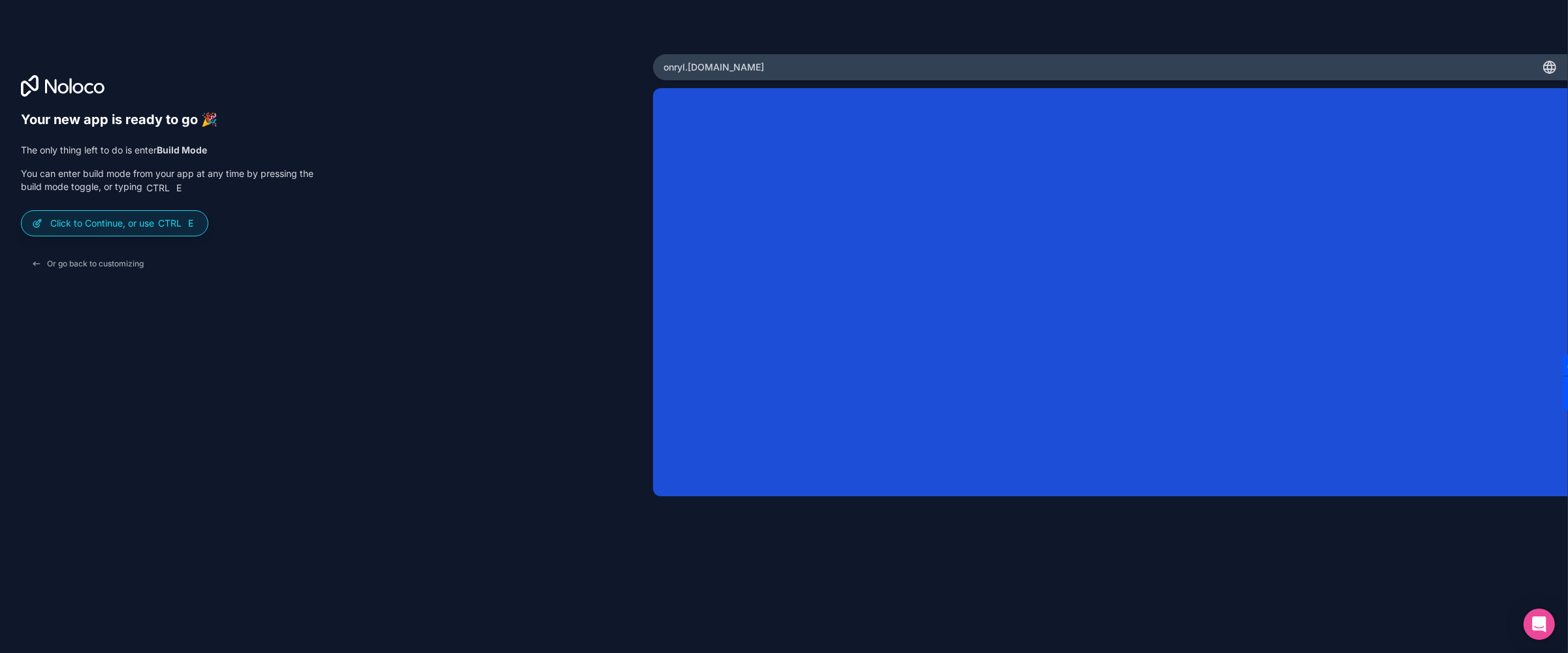
click at [184, 184] on span "E" at bounding box center [178, 187] width 10 height 10
click at [107, 261] on button "Or go back to customizing" at bounding box center [88, 264] width 133 height 24
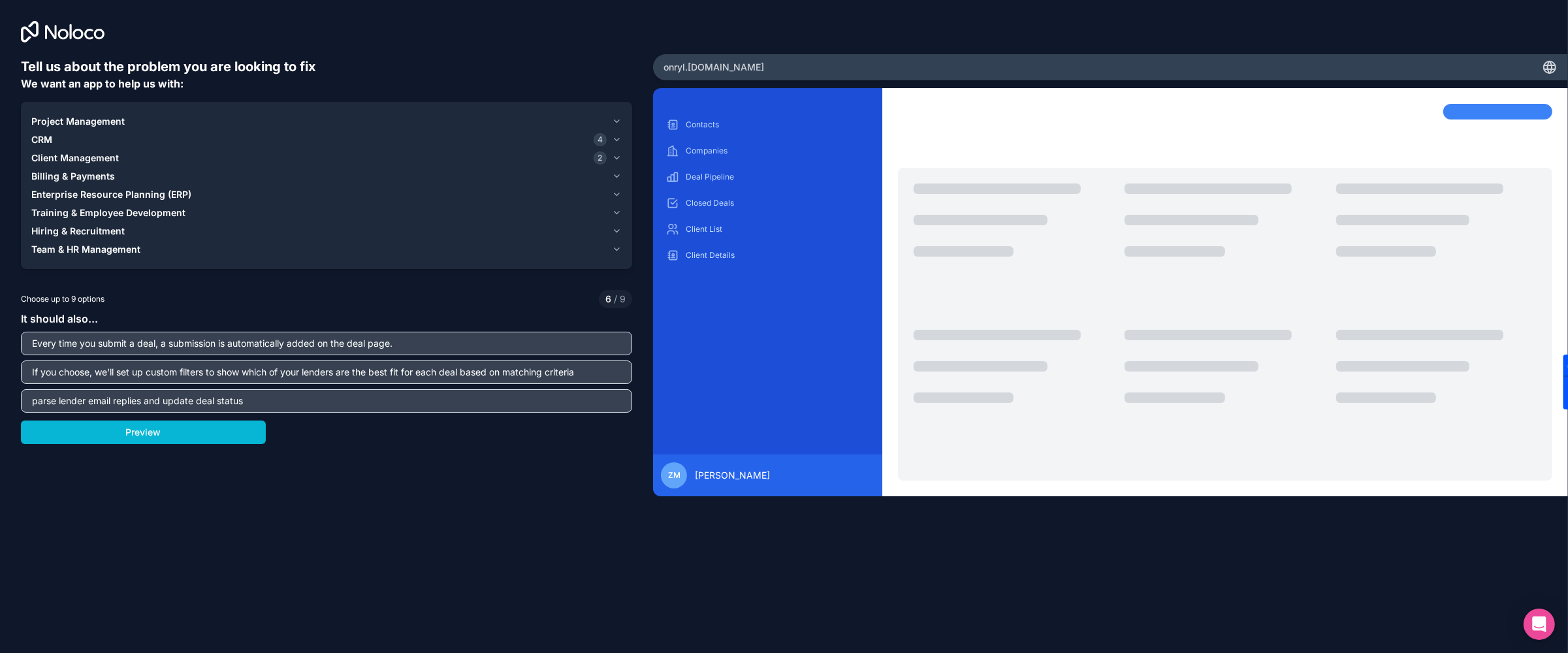
drag, startPoint x: 143, startPoint y: 373, endPoint x: -18, endPoint y: 373, distance: 161.0
click at [0, 326] on html "Tell us about the problem you are looking to fix We want an app to help us with…" at bounding box center [784, 326] width 1568 height 653
click at [437, 326] on input "If you choose, we'll set up custom filters to show which of your lenders are th…" at bounding box center [326, 372] width 605 height 18
drag, startPoint x: 591, startPoint y: 374, endPoint x: -10, endPoint y: 378, distance: 601.0
click at [0, 326] on html "Tell us about the problem you are looking to fix We want an app to help us with…" at bounding box center [784, 326] width 1568 height 653
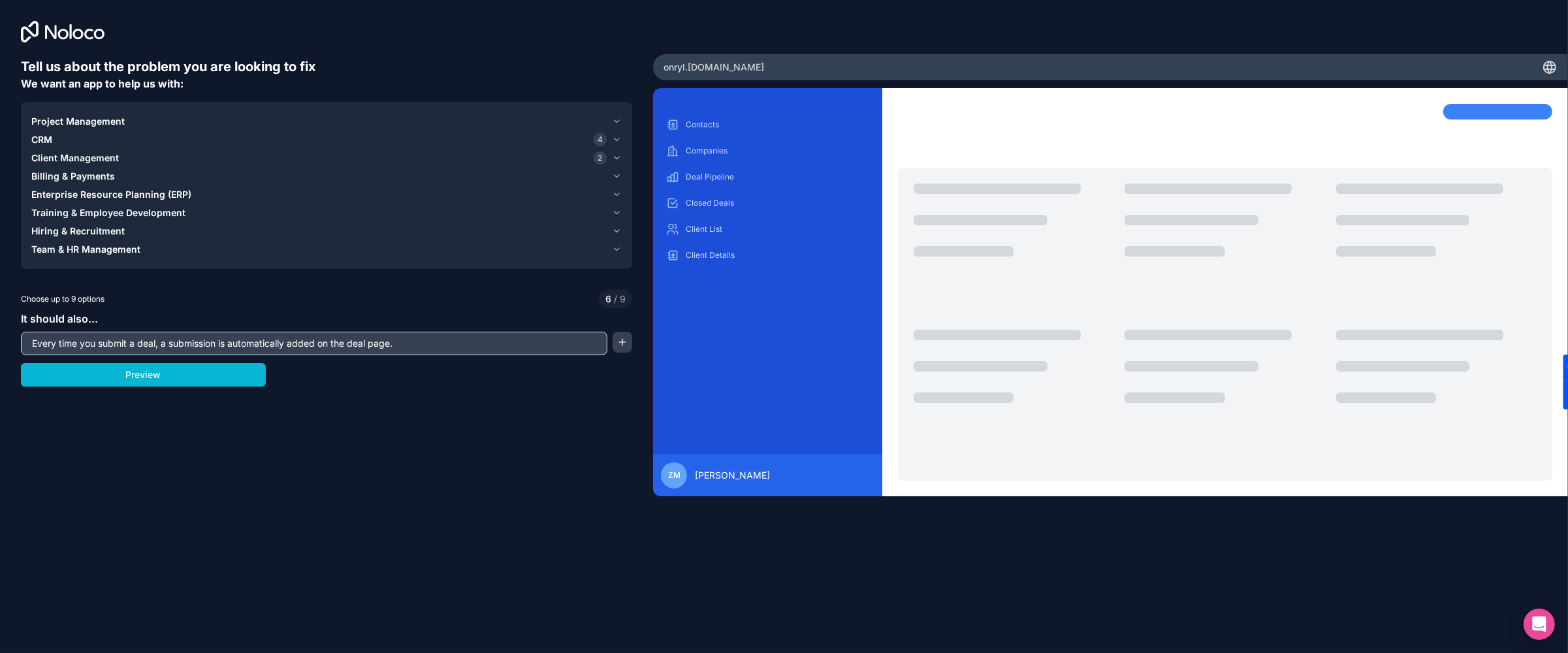
drag, startPoint x: 423, startPoint y: 343, endPoint x: 10, endPoint y: 351, distance: 413.1
click at [10, 326] on div "Tell us about the problem you are looking to fix We want an app to help us with…" at bounding box center [327, 272] width 653 height 544
click at [272, 326] on div "Tell us about the problem you are looking to fix We want an app to help us with…" at bounding box center [784, 326] width 1568 height 653
click at [243, 299] on div "Choose up to 9 options 6 / 9" at bounding box center [327, 299] width 612 height 18
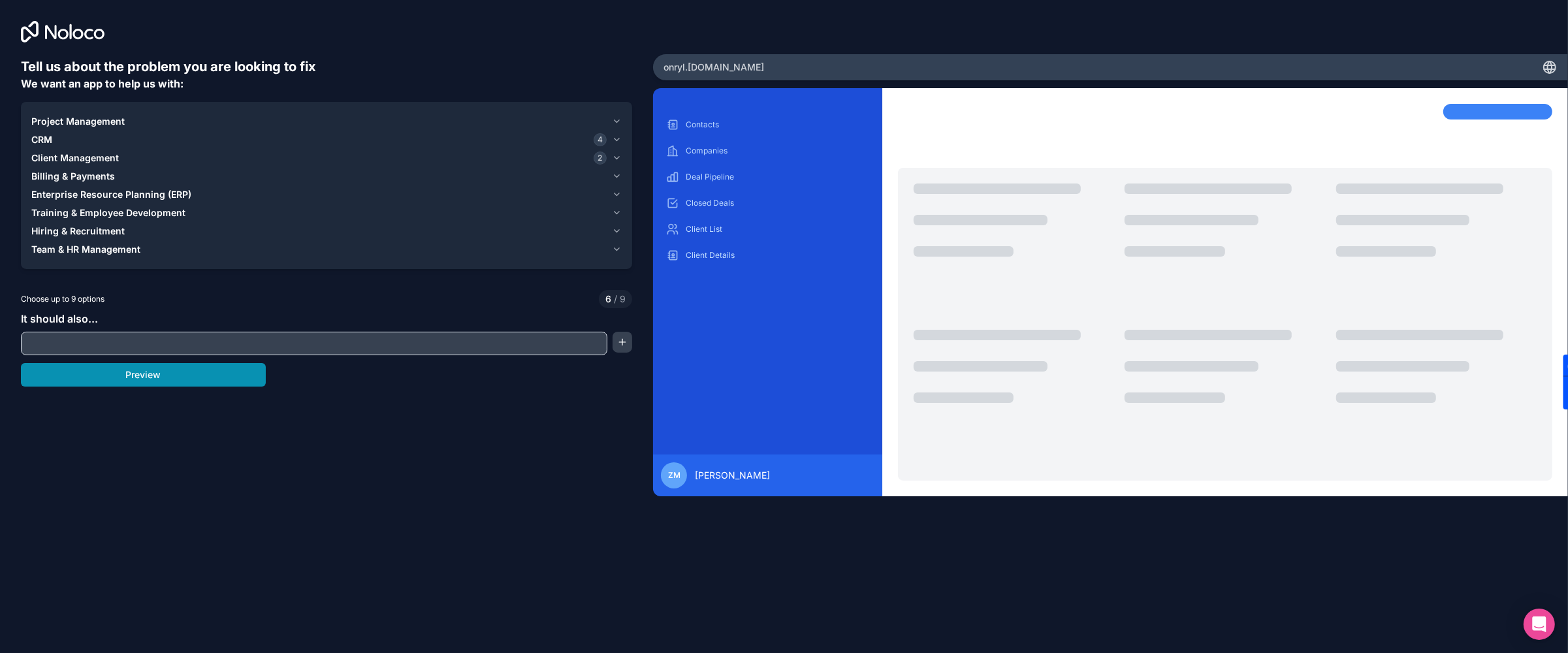
click at [197, 326] on button "Preview" at bounding box center [143, 375] width 245 height 24
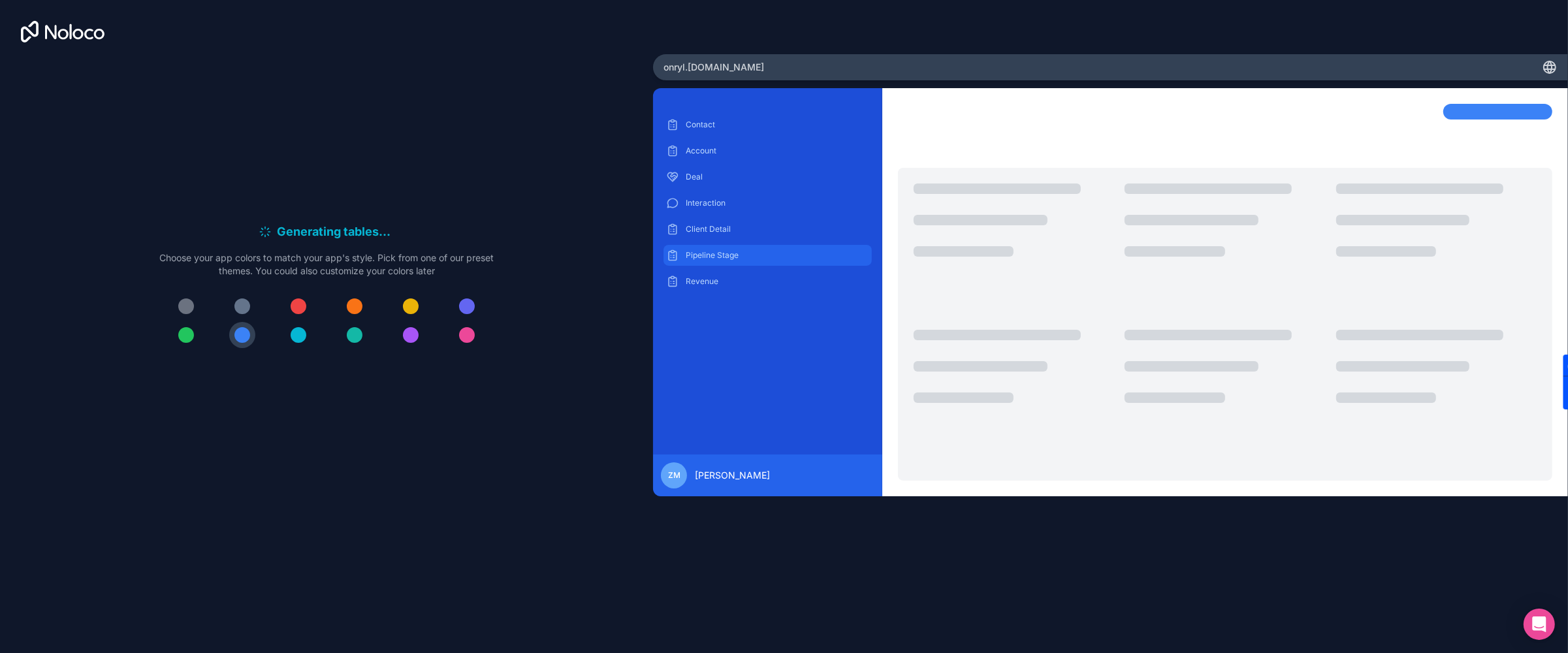
click at [732, 249] on div "Pipeline Stage" at bounding box center [768, 254] width 208 height 21
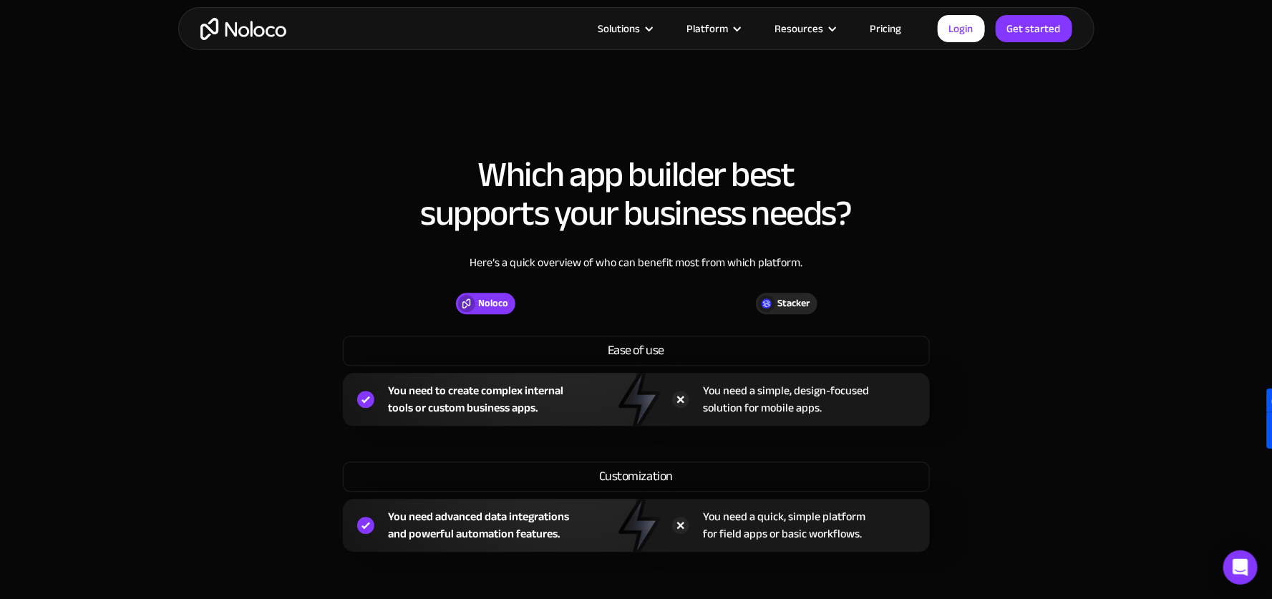
scroll to position [1031, 0]
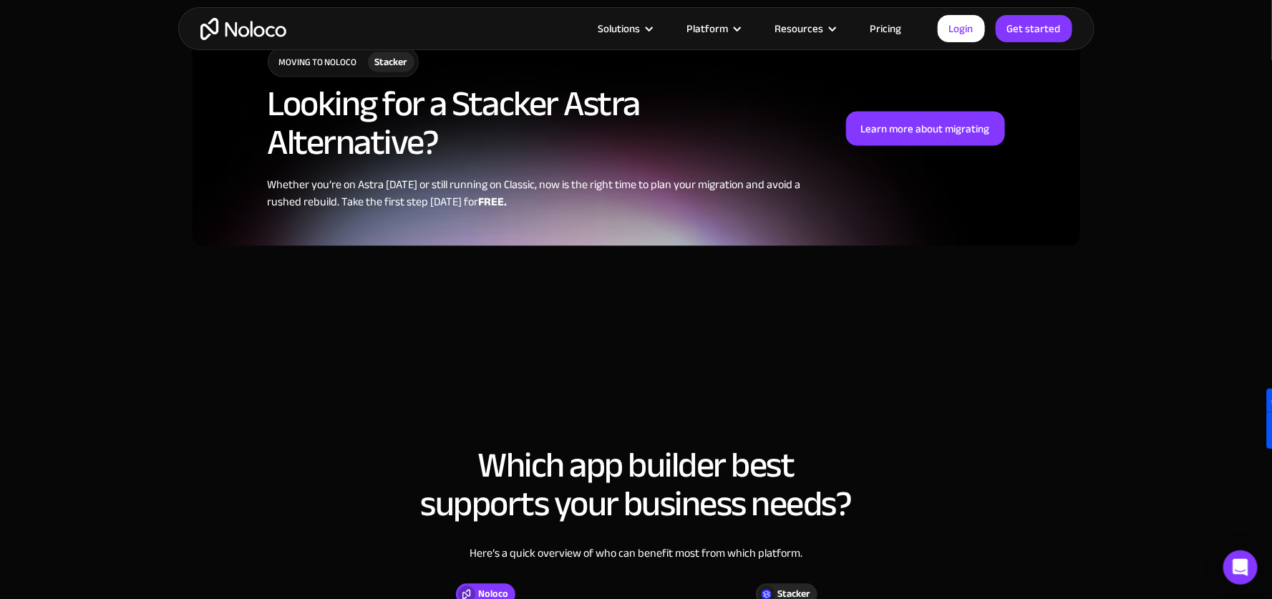
drag, startPoint x: 637, startPoint y: 50, endPoint x: 638, endPoint y: 40, distance: 10.0
click at [636, 50] on div "Solutions Use Cases Business Types Project Management Keep track of customers, …" at bounding box center [636, 28] width 1272 height 57
click at [0, 0] on nav "Use Cases Business Types Project Management Keep track of customers, users, or …" at bounding box center [0, 0] width 0 height 0
click at [841, 158] on div "Moving to Noloco Stacker Looking for a Stacker Astra Alternative? Whether you’r…" at bounding box center [635, 128] width 887 height 235
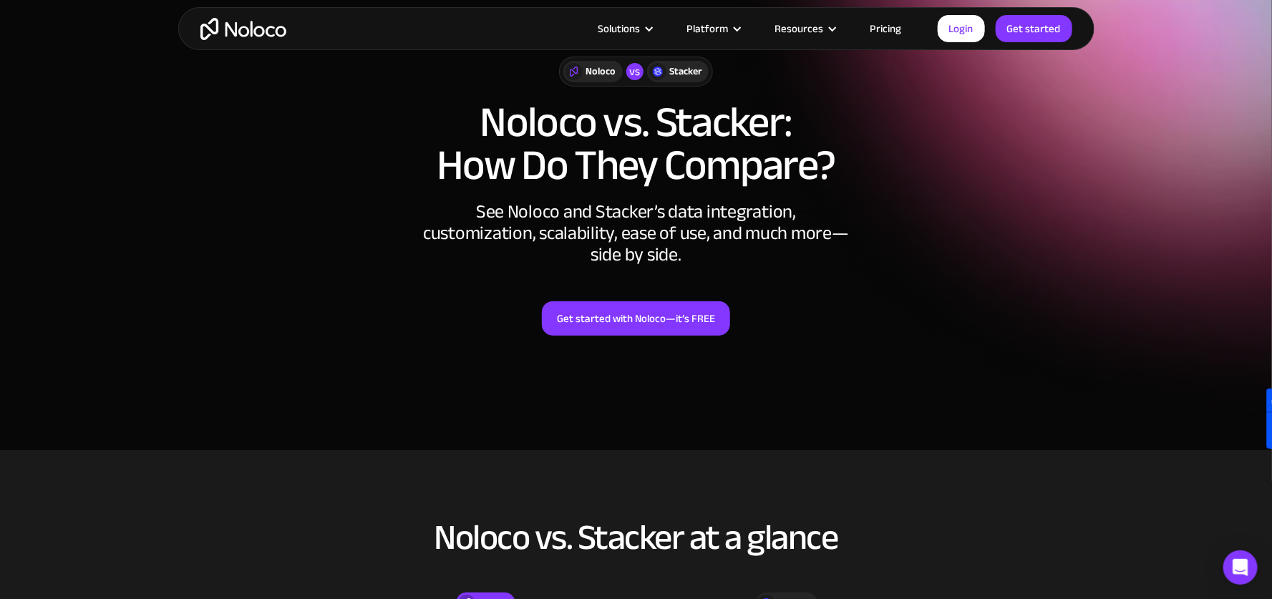
scroll to position [0, 0]
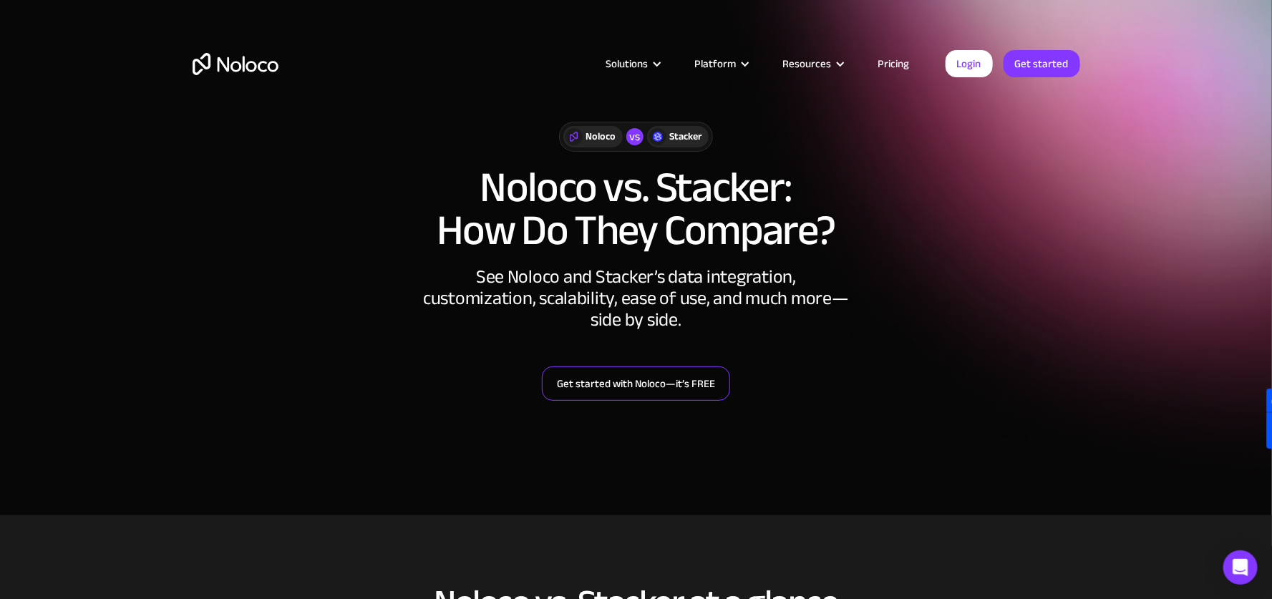
click at [699, 357] on link "Get started with Noloco—it’s FREE" at bounding box center [636, 383] width 188 height 34
click at [841, 60] on link "Pricing" at bounding box center [893, 63] width 67 height 19
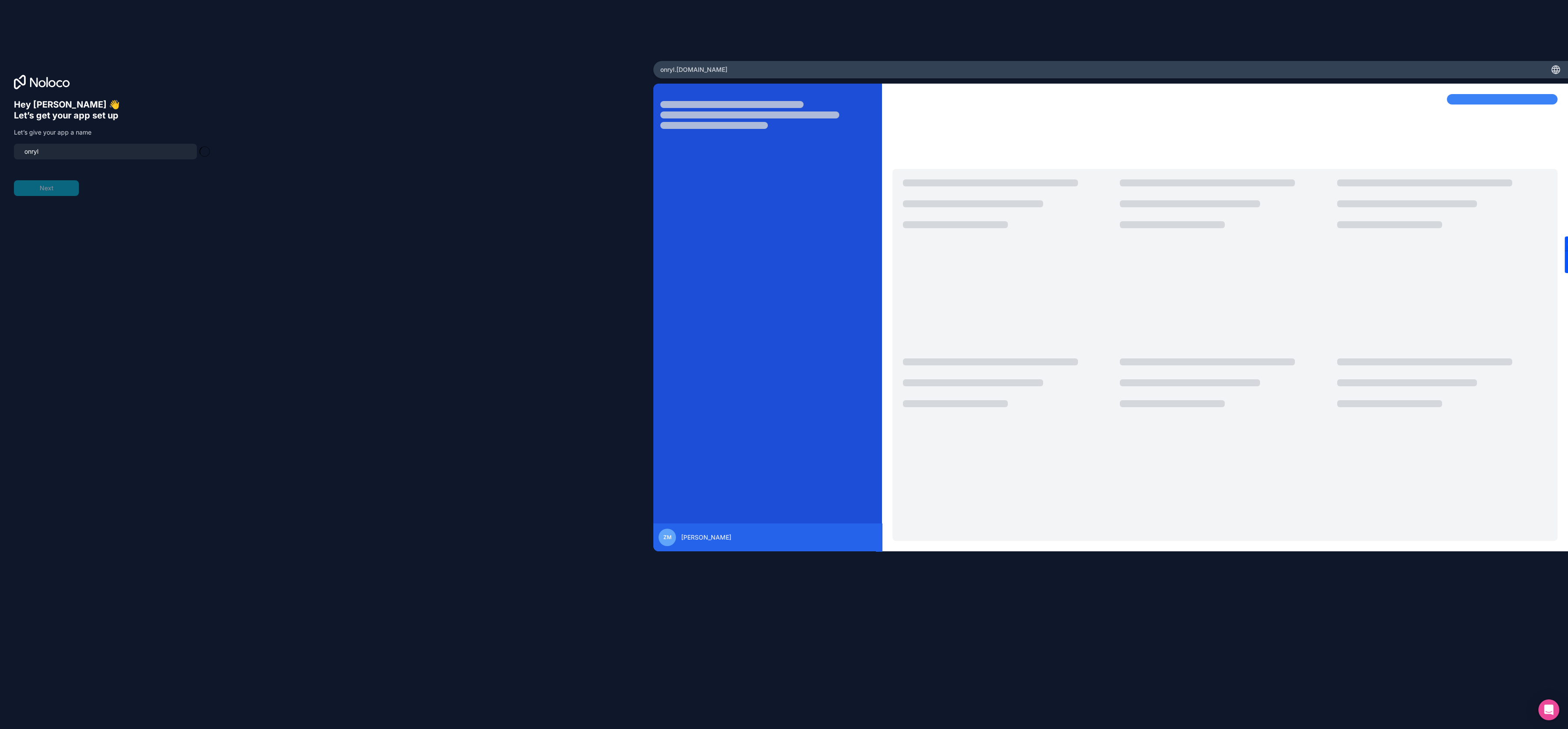
type input "onryl-app"
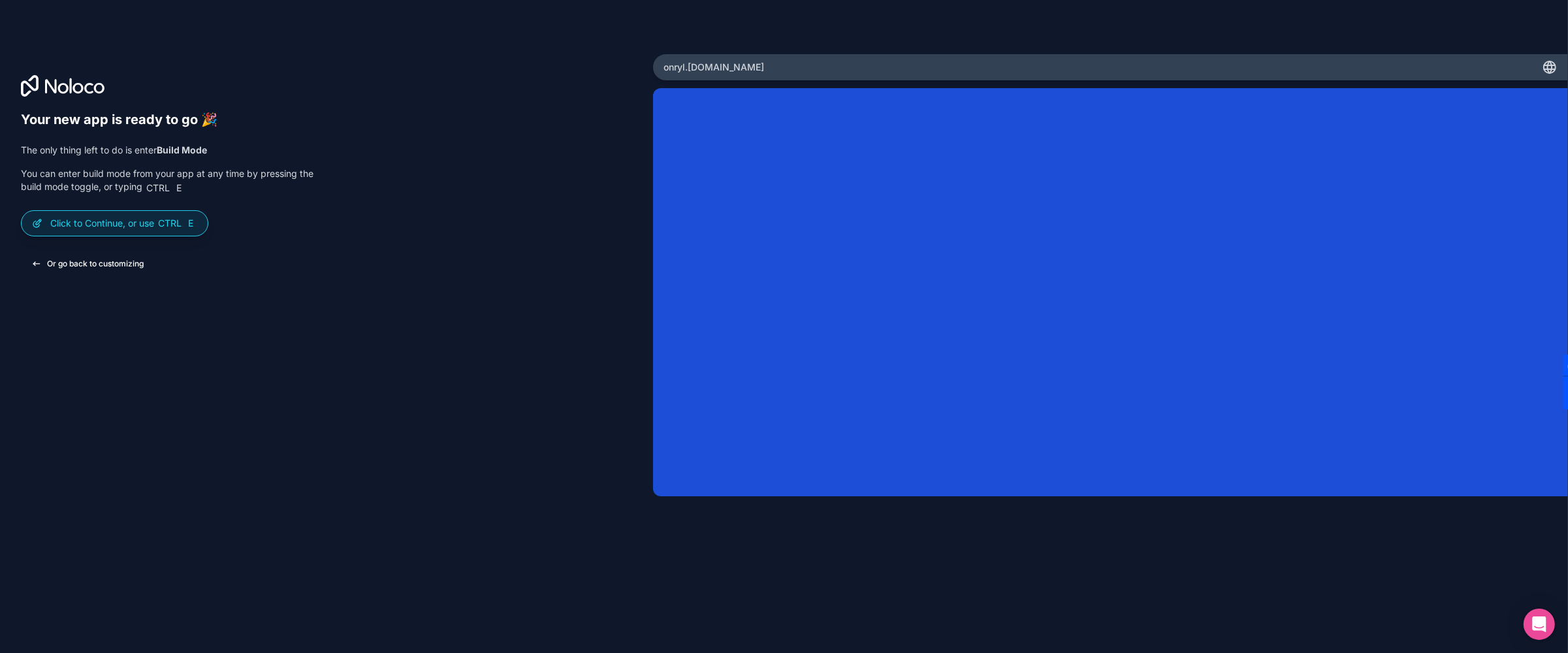
click at [107, 265] on button "Or go back to customizing" at bounding box center [88, 264] width 133 height 24
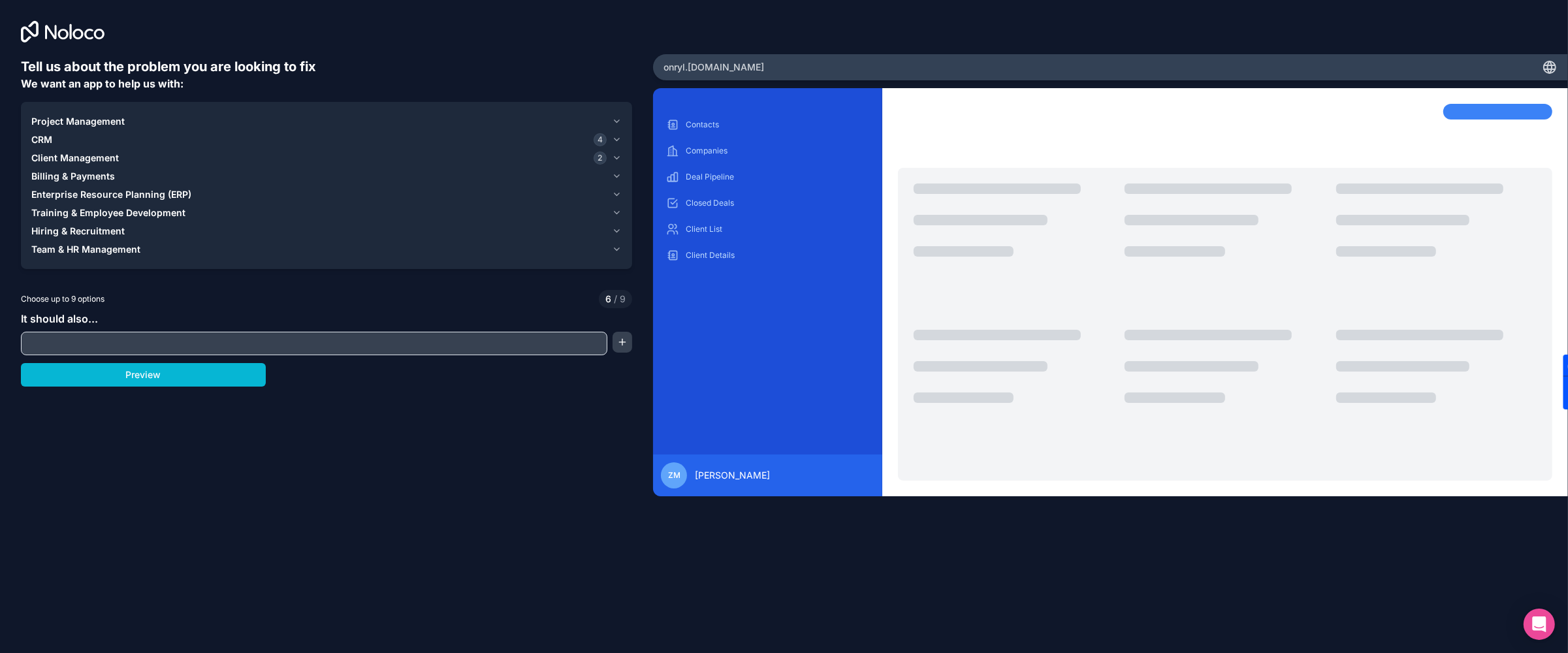
click at [84, 155] on span "Client Management" at bounding box center [75, 158] width 88 height 13
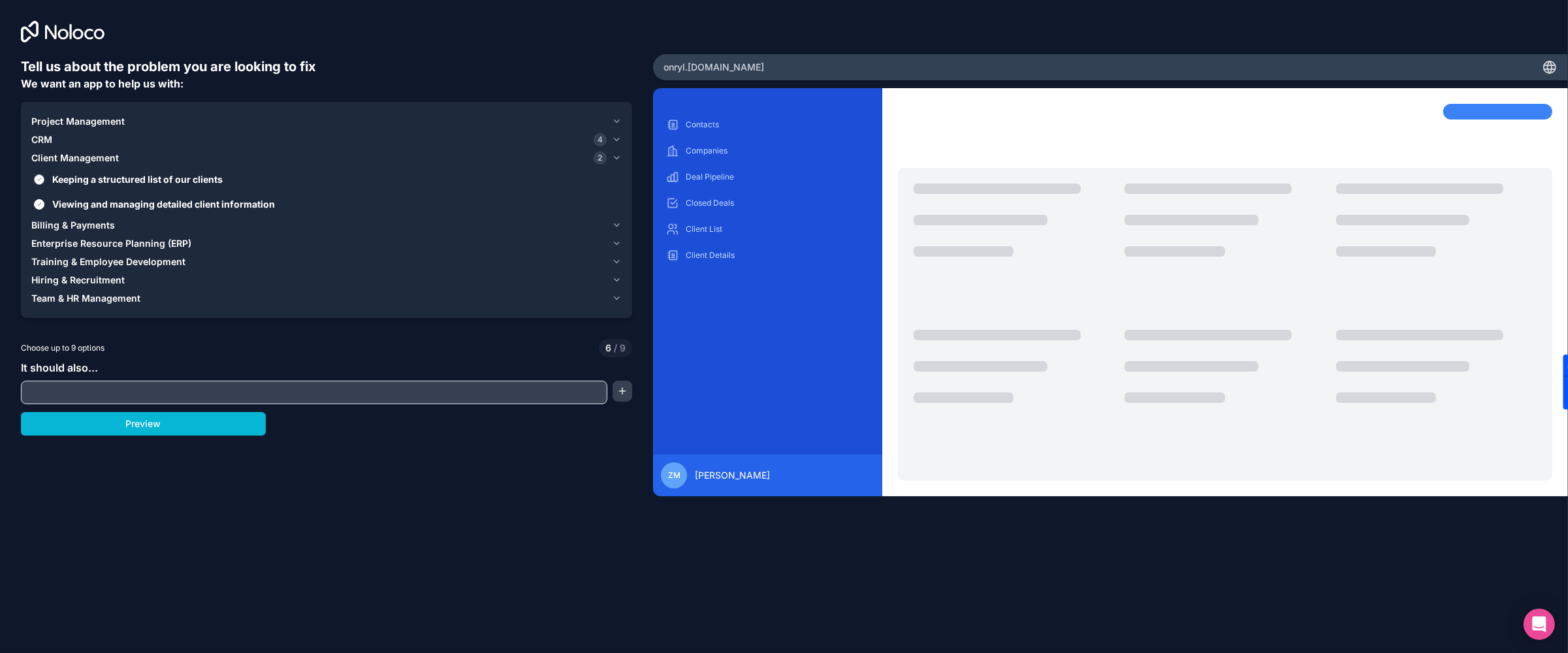
click at [119, 171] on label "Keeping a structured list of our clients" at bounding box center [326, 179] width 591 height 24
click at [45, 174] on button "Keeping a structured list of our clients" at bounding box center [38, 179] width 10 height 10
click at [102, 202] on span "Viewing and managing detailed client information" at bounding box center [335, 203] width 567 height 14
click at [45, 202] on button "Viewing and managing detailed client information" at bounding box center [38, 203] width 10 height 10
click at [615, 157] on icon "button" at bounding box center [617, 158] width 5 height 3
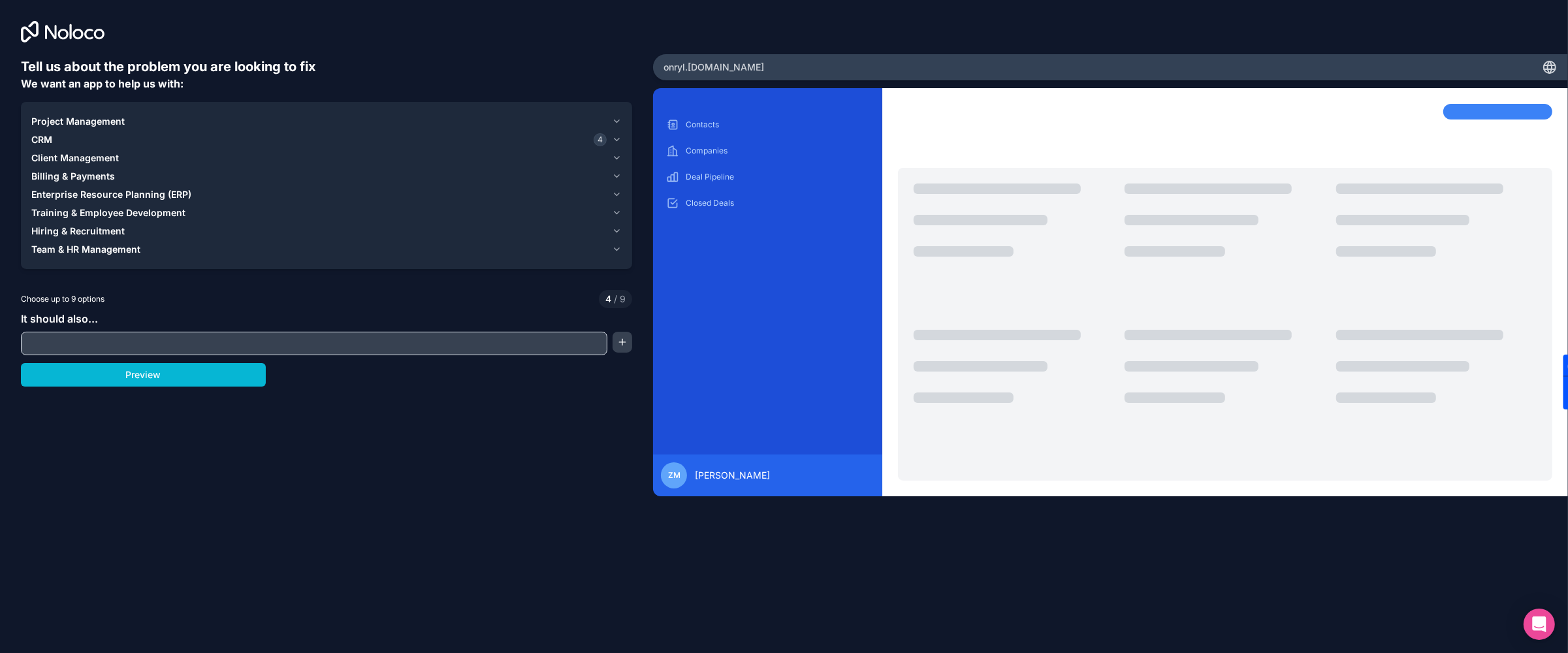
click at [112, 140] on div "CRM 4" at bounding box center [319, 140] width 575 height 13
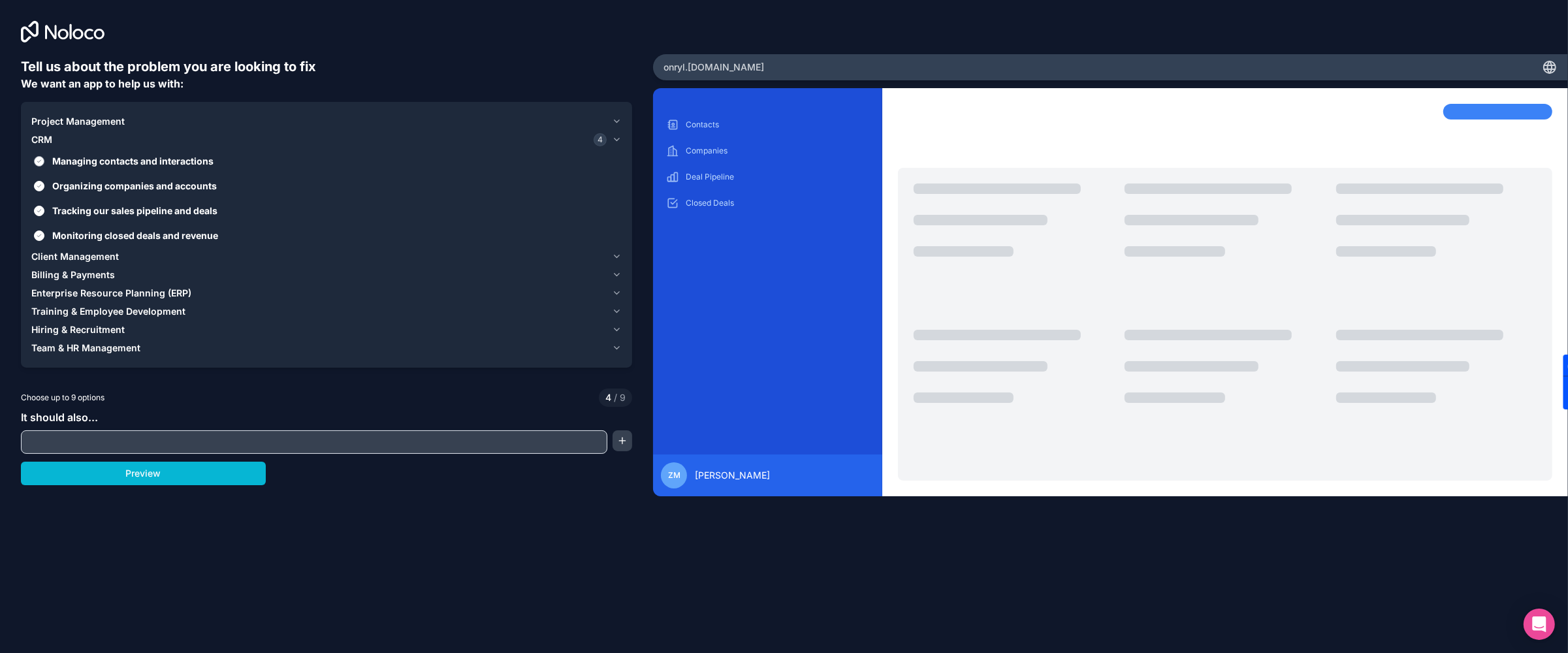
click at [164, 161] on span "Managing contacts and interactions" at bounding box center [335, 161] width 567 height 14
click at [45, 161] on button "Managing contacts and interactions" at bounding box center [38, 161] width 10 height 10
click at [182, 185] on span "Organizing companies and accounts" at bounding box center [335, 185] width 567 height 14
click at [45, 185] on button "Organizing companies and accounts" at bounding box center [38, 185] width 10 height 10
click at [168, 239] on span "Monitoring closed deals and revenue" at bounding box center [335, 234] width 567 height 14
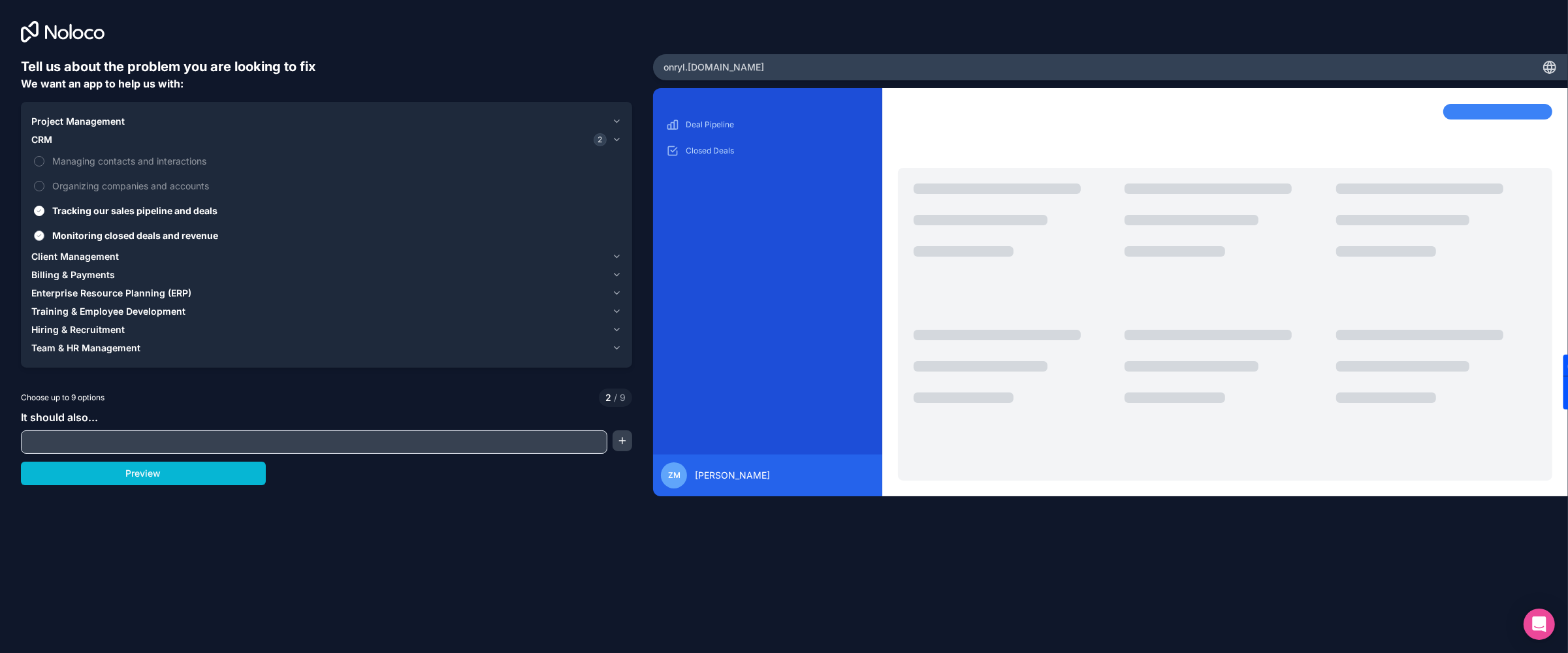
click at [45, 239] on button "Monitoring closed deals and revenue" at bounding box center [38, 235] width 10 height 10
click at [194, 441] on input "text" at bounding box center [313, 441] width 580 height 18
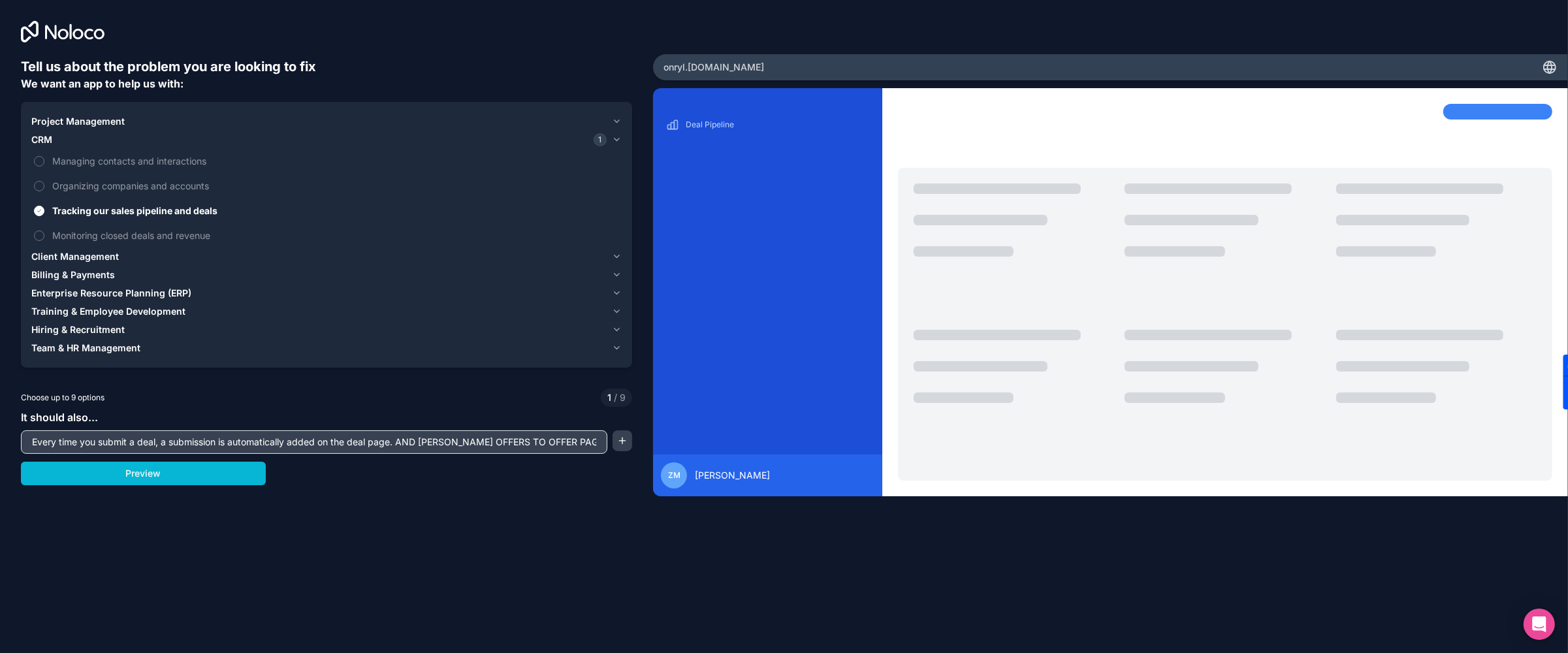
type input "Every time you submit a deal, a submission is automatically added on the deal p…"
click at [225, 482] on button "Preview" at bounding box center [143, 473] width 245 height 24
click at [38, 236] on button "Monitoring closed deals and revenue" at bounding box center [38, 235] width 10 height 10
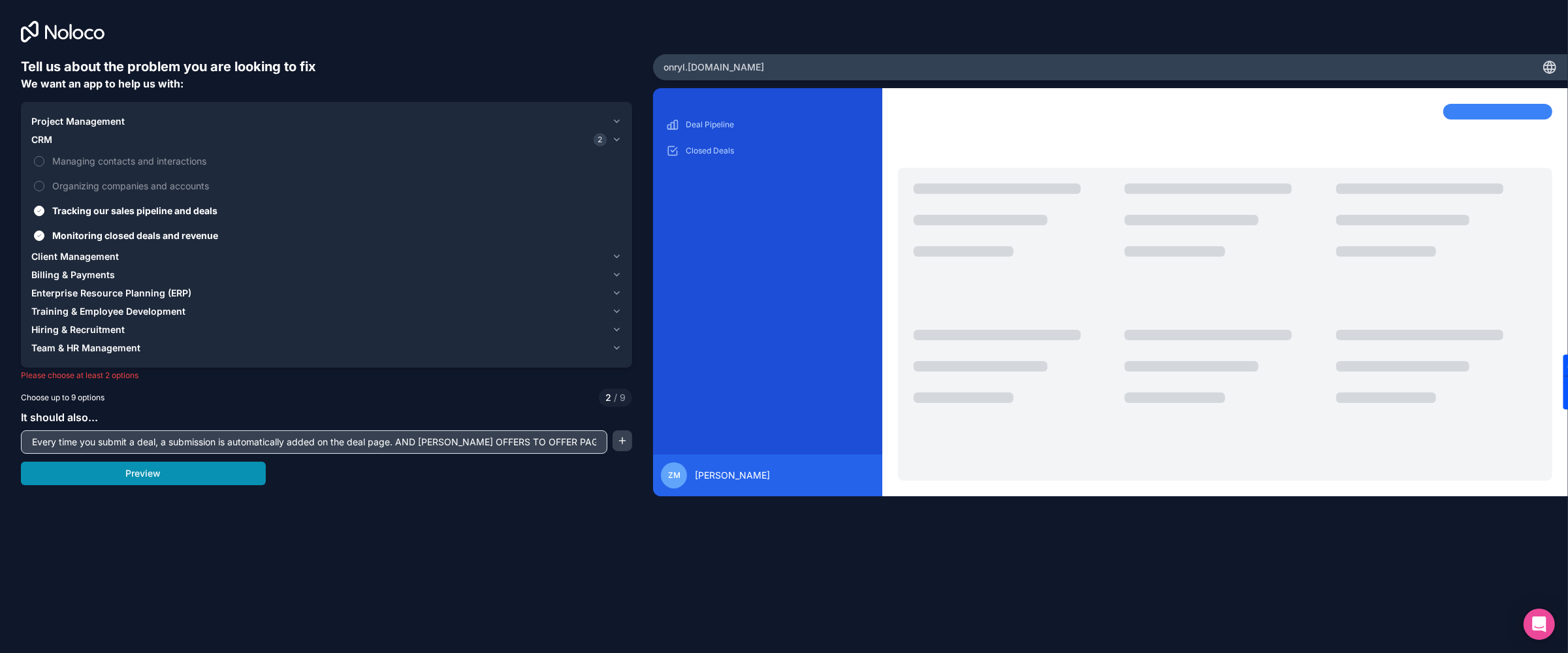
click at [204, 482] on button "Preview" at bounding box center [143, 473] width 245 height 24
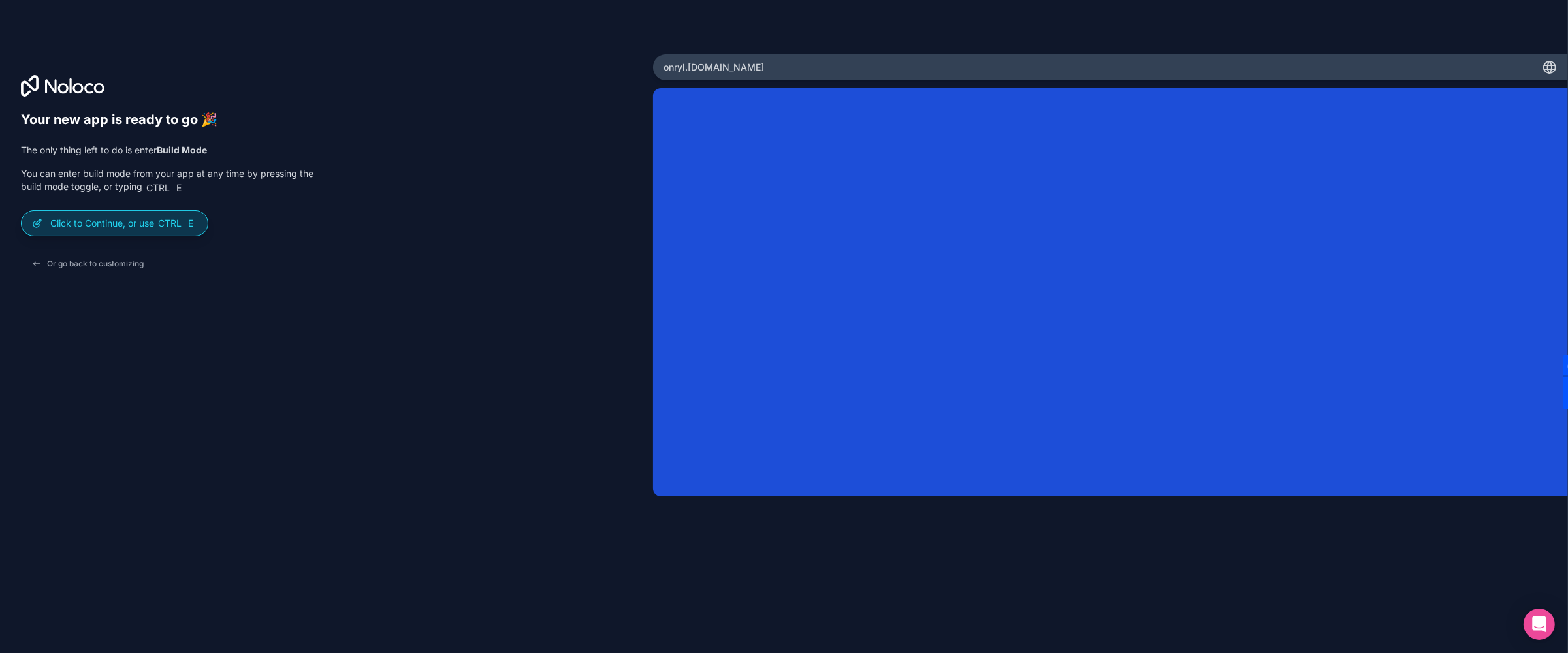
click at [125, 230] on div "Click to Continue, or use Ctrl E" at bounding box center [115, 223] width 186 height 25
